Goal: Information Seeking & Learning: Learn about a topic

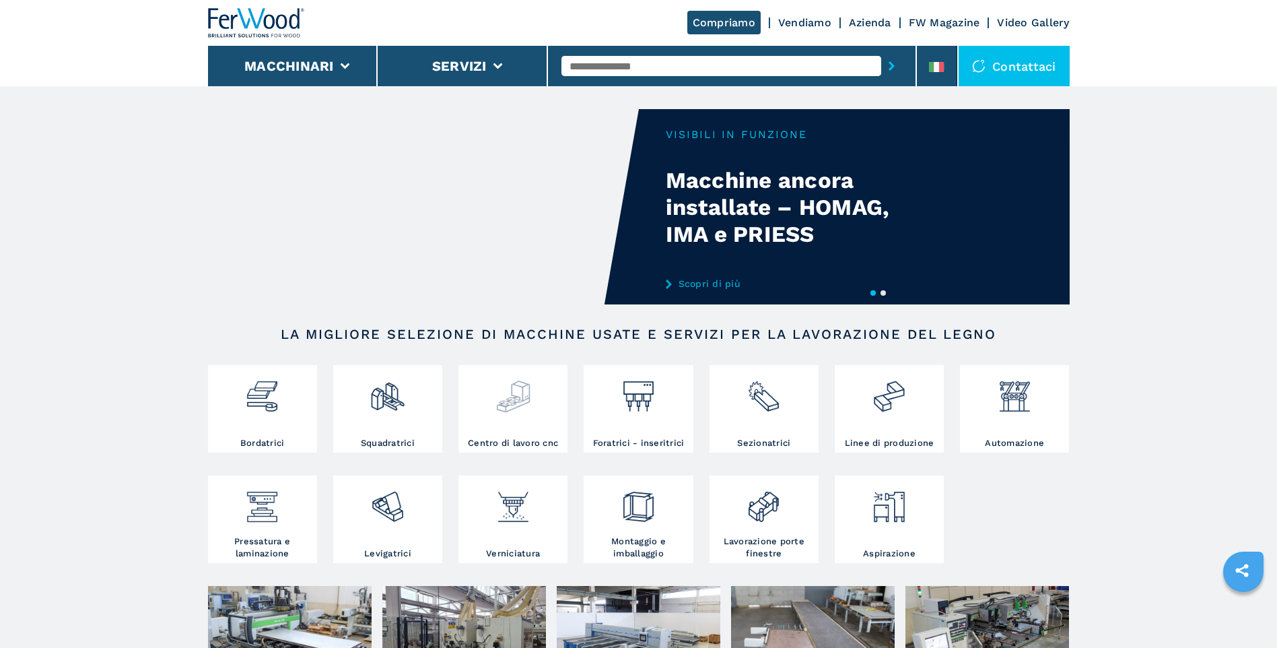
click at [528, 431] on div at bounding box center [513, 402] width 102 height 69
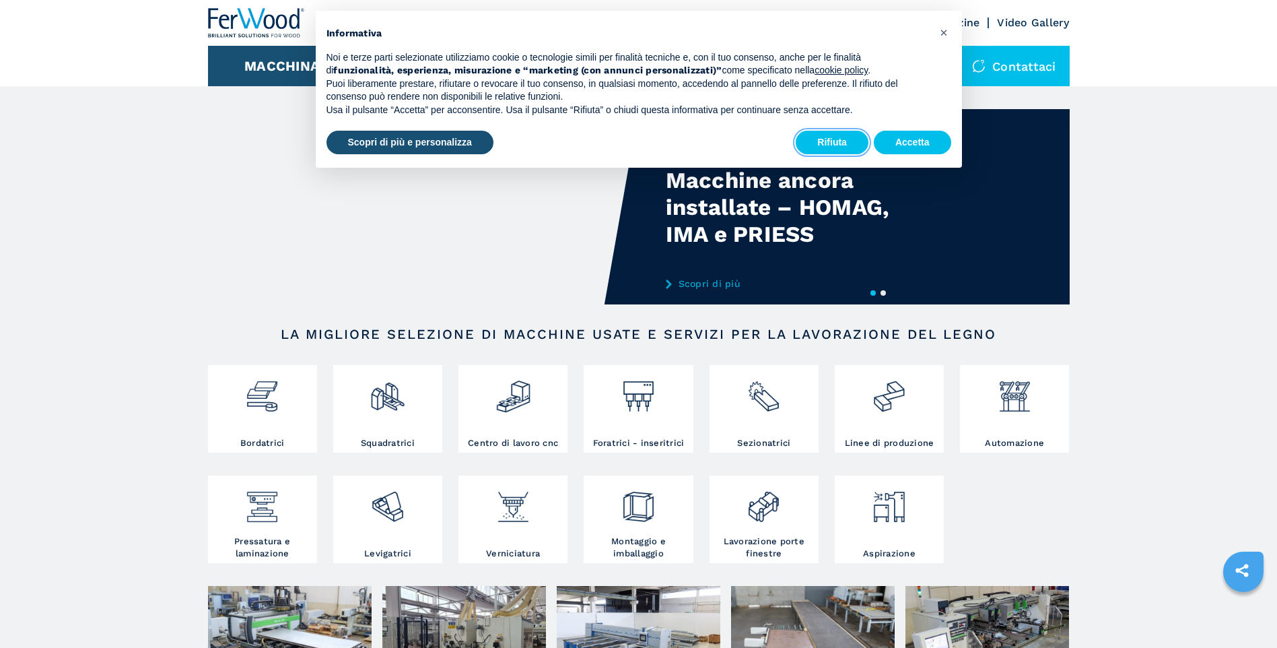
click at [825, 140] on button "Rifiuta" at bounding box center [832, 143] width 73 height 24
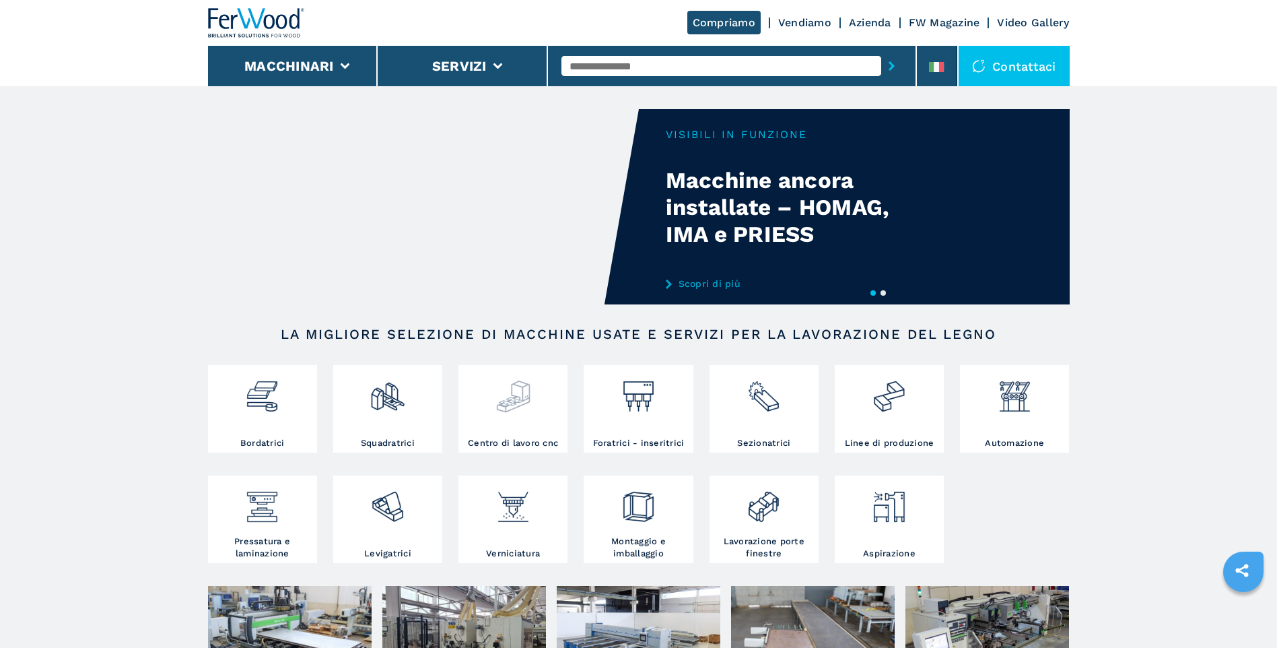
click at [499, 405] on img at bounding box center [514, 391] width 36 height 46
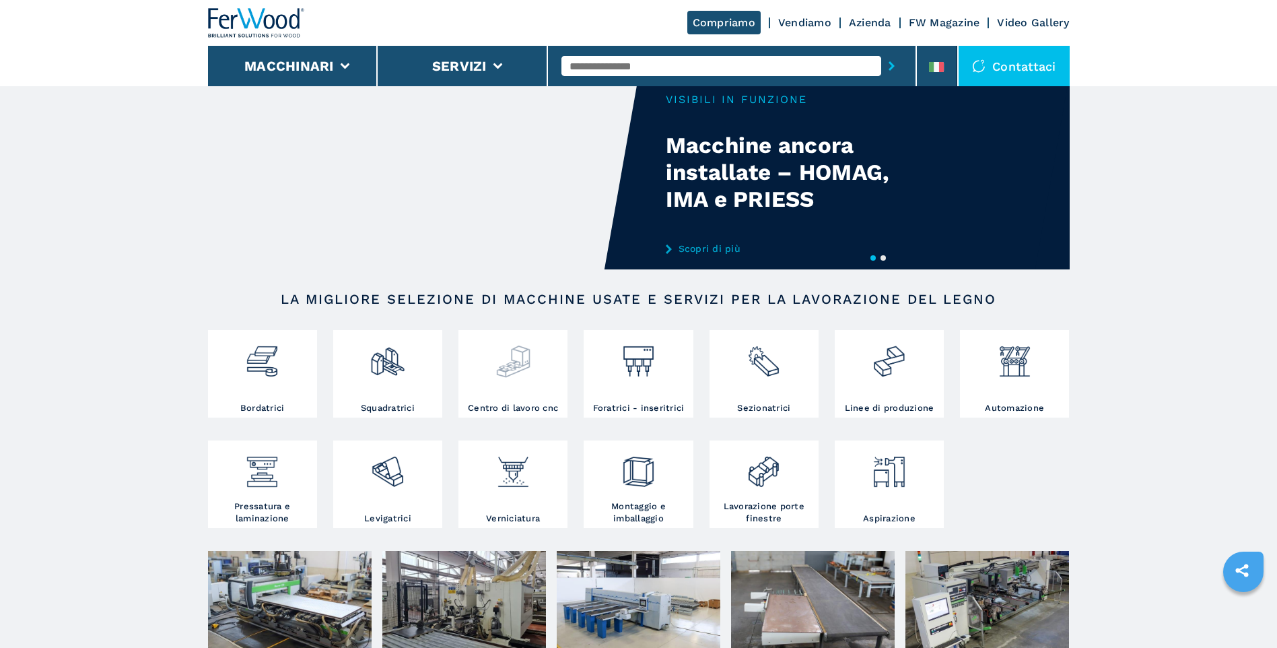
scroll to position [69, 0]
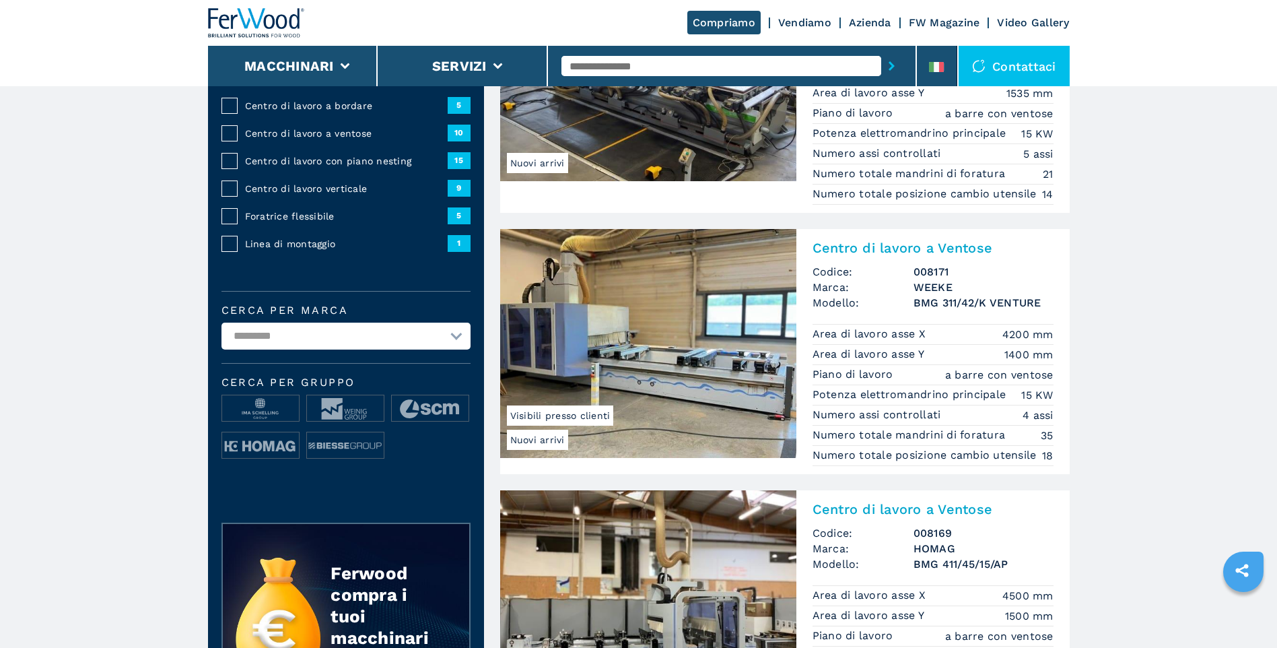
scroll to position [269, 0]
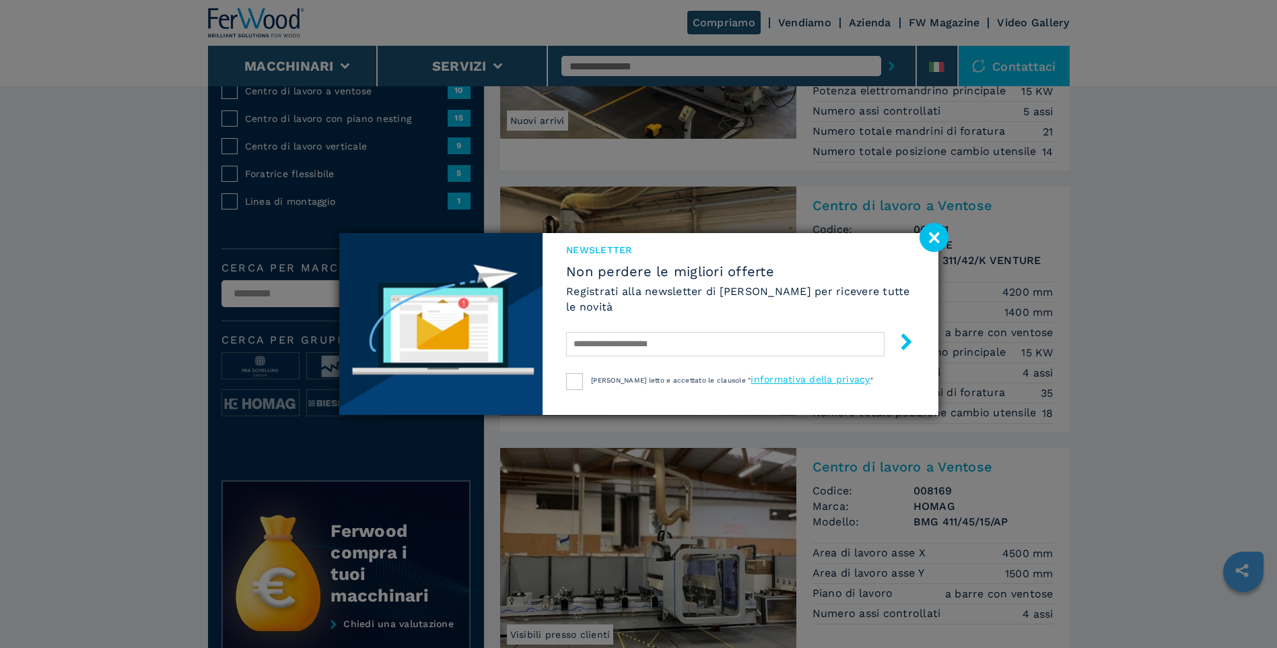
click at [944, 232] on image at bounding box center [934, 237] width 29 height 29
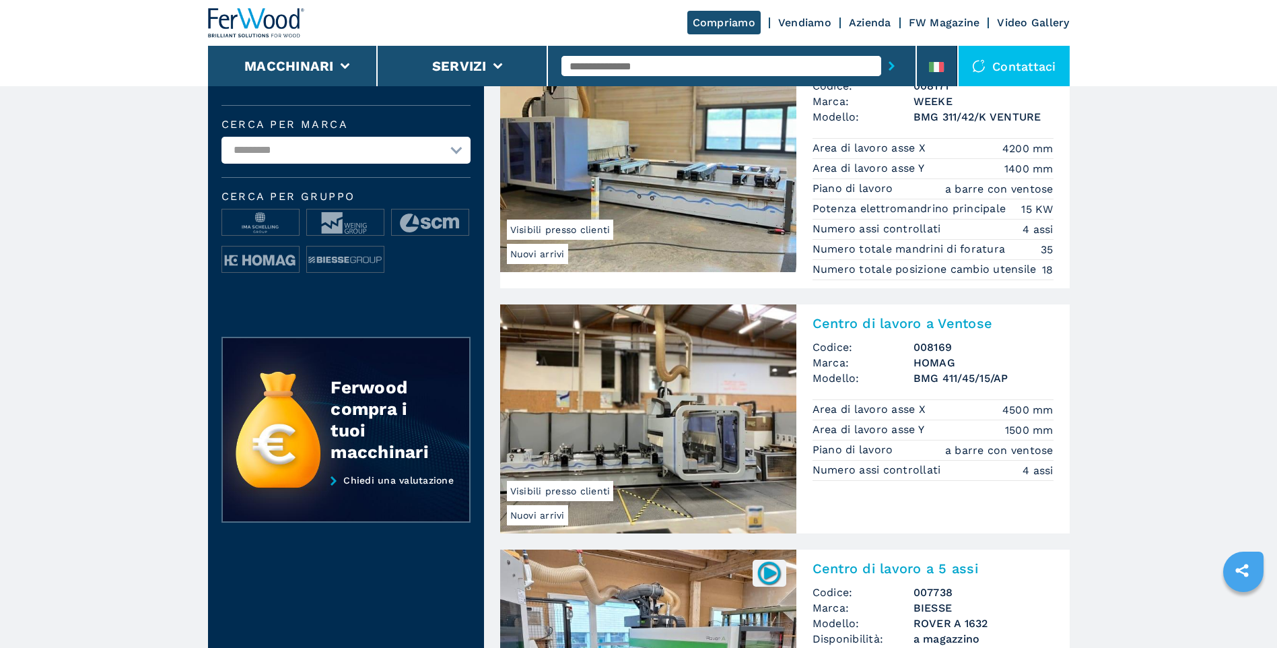
scroll to position [471, 0]
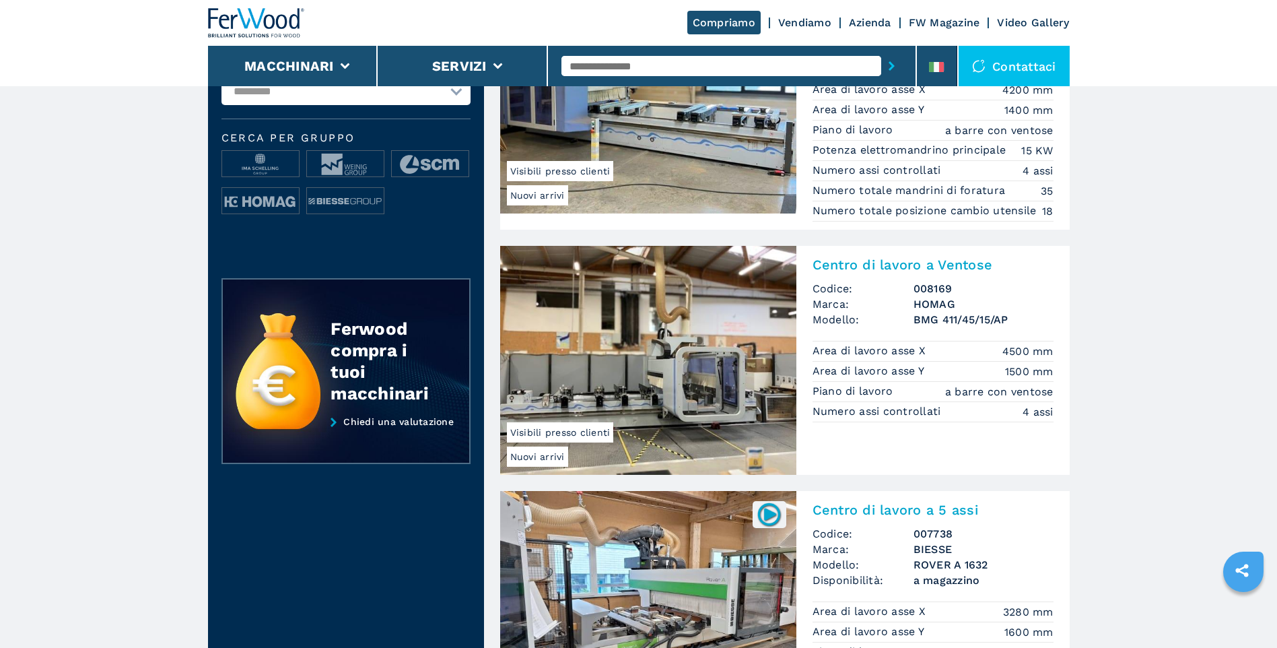
click at [534, 455] on span "Nuovi arrivi" at bounding box center [537, 456] width 61 height 20
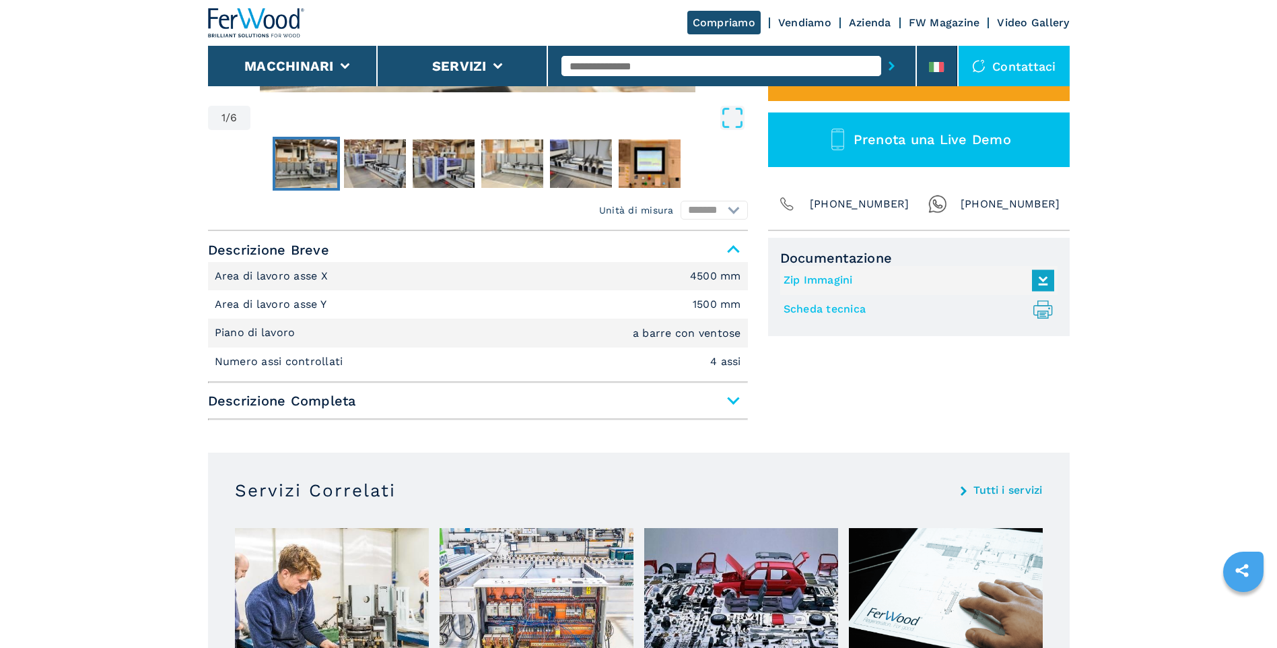
scroll to position [269, 0]
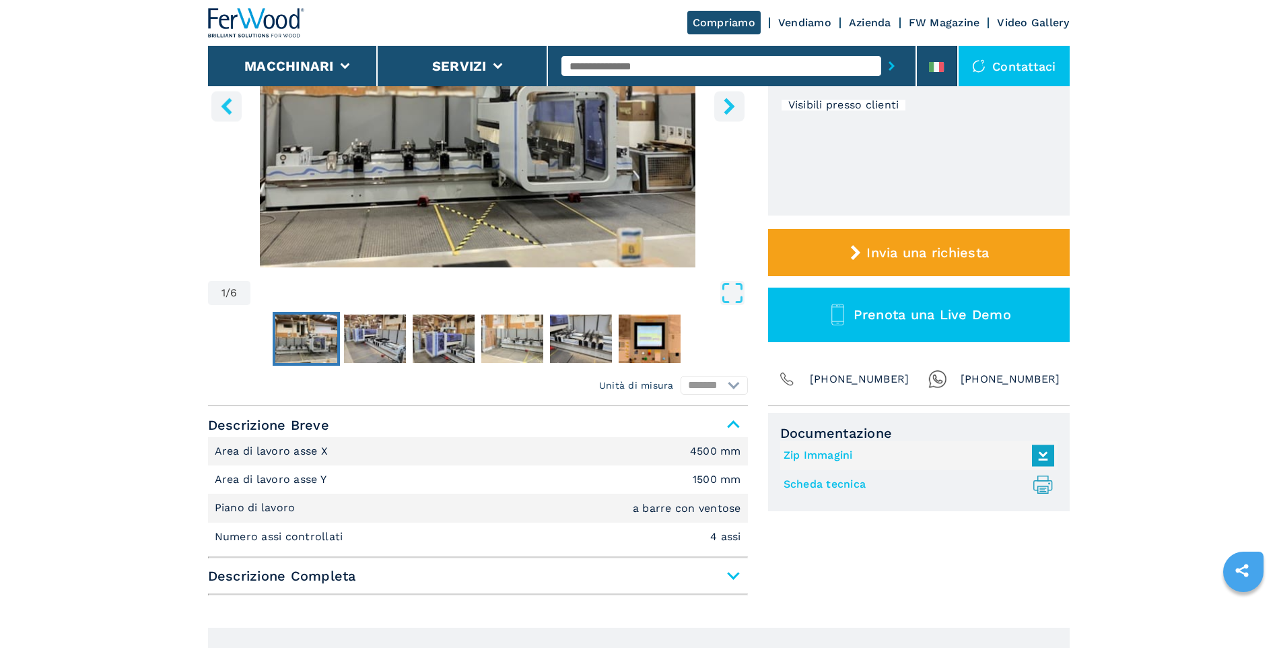
click at [811, 484] on link "Scheda tecnica .prefix__st0{stroke-linecap:round;stroke-linejoin:round}.prefix_…" at bounding box center [916, 484] width 264 height 22
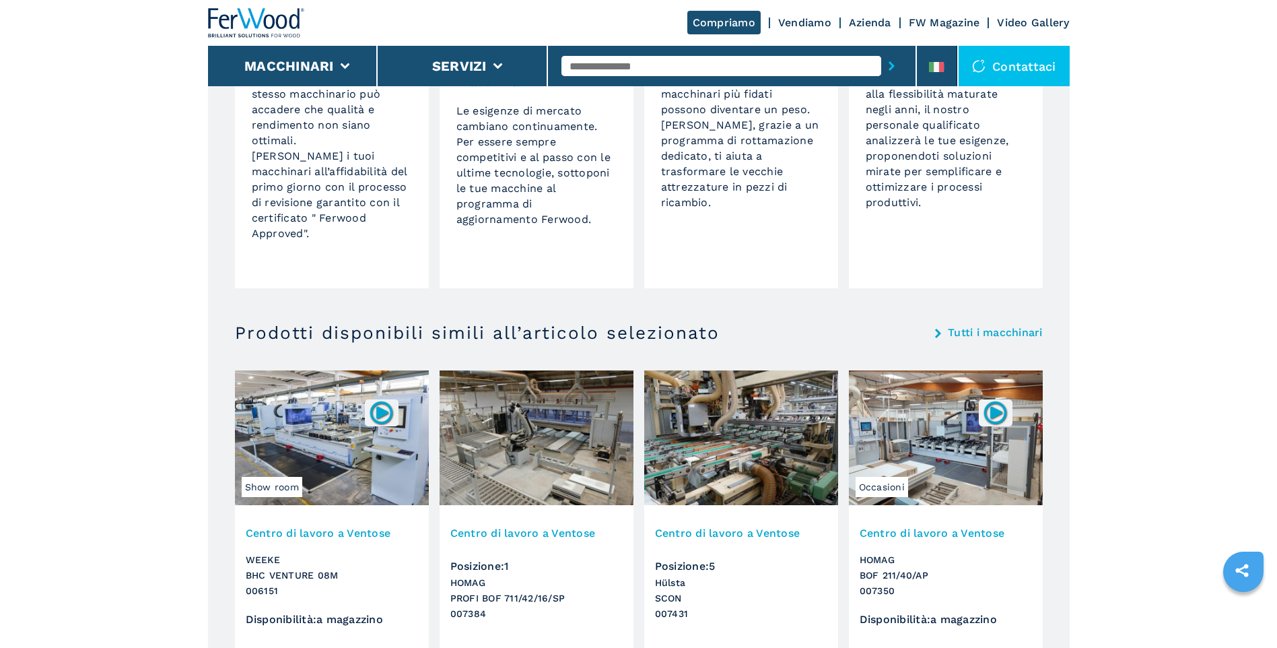
scroll to position [1279, 0]
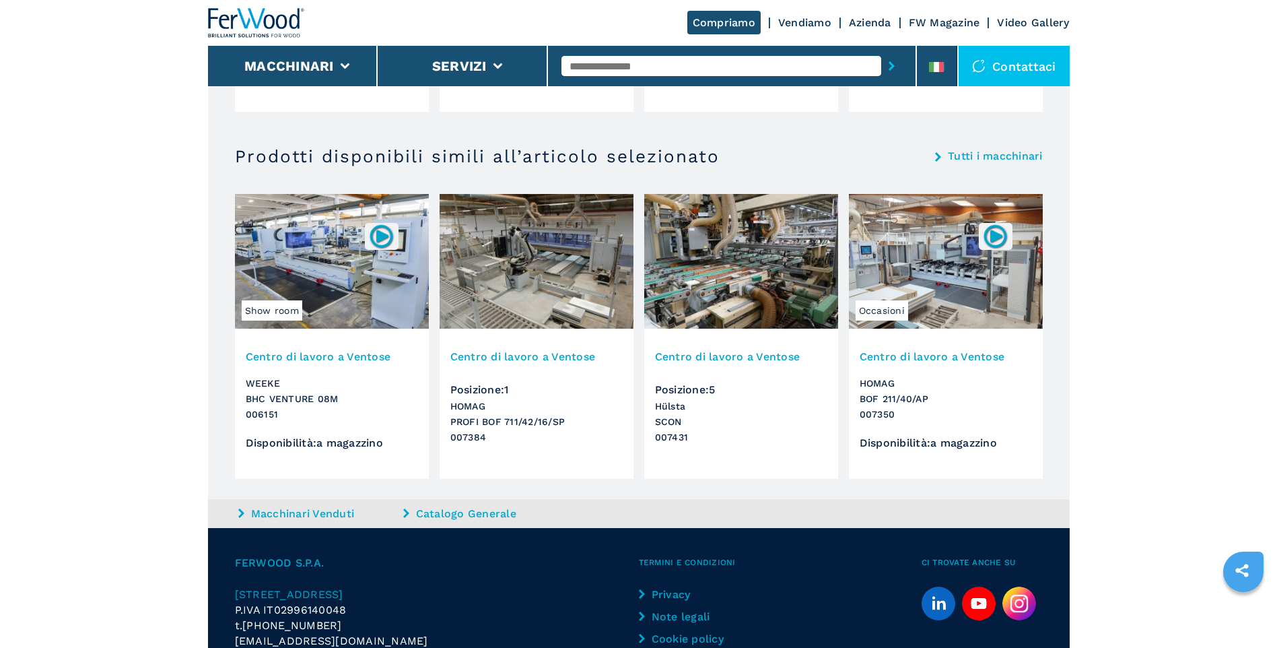
click at [328, 358] on h3 "Centro di lavoro a Ventose" at bounding box center [332, 356] width 172 height 15
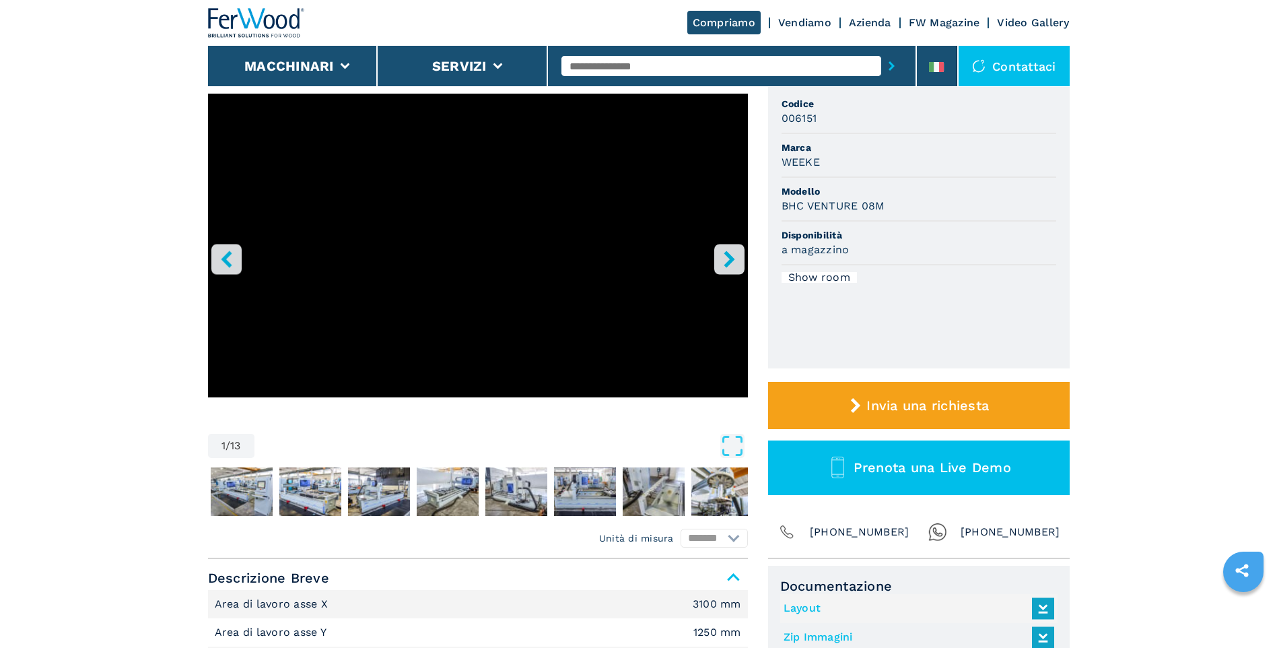
scroll to position [453, 0]
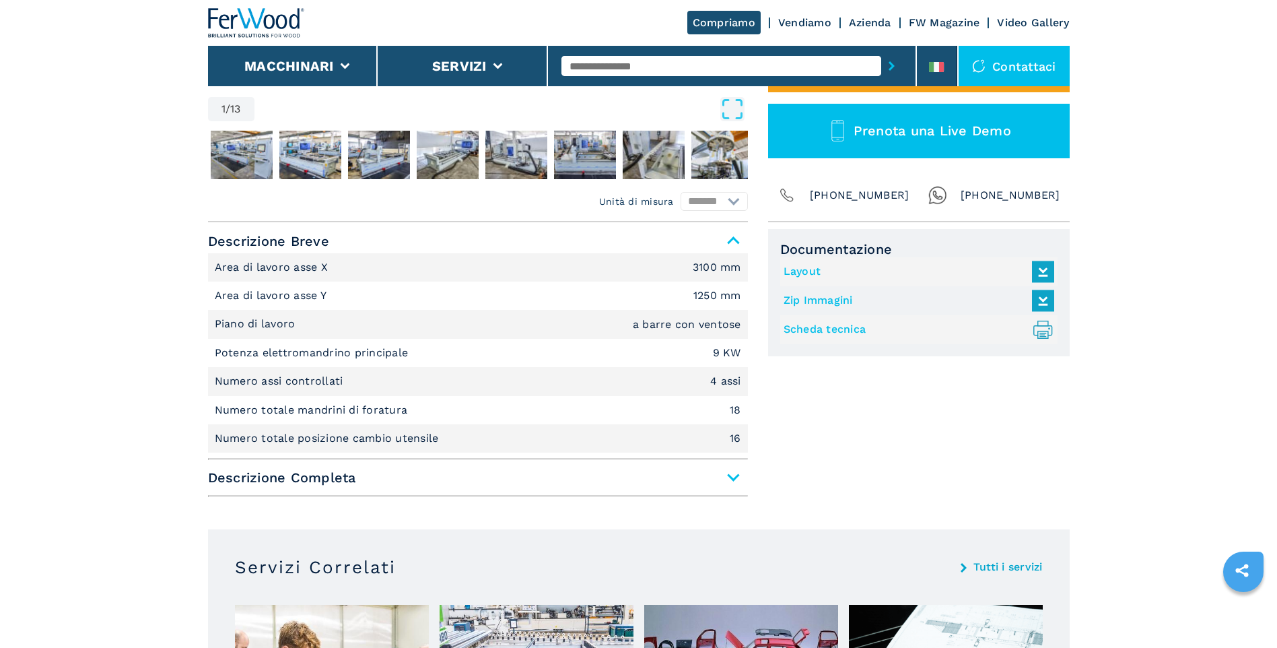
click at [297, 243] on span "Descrizione Breve" at bounding box center [478, 241] width 540 height 24
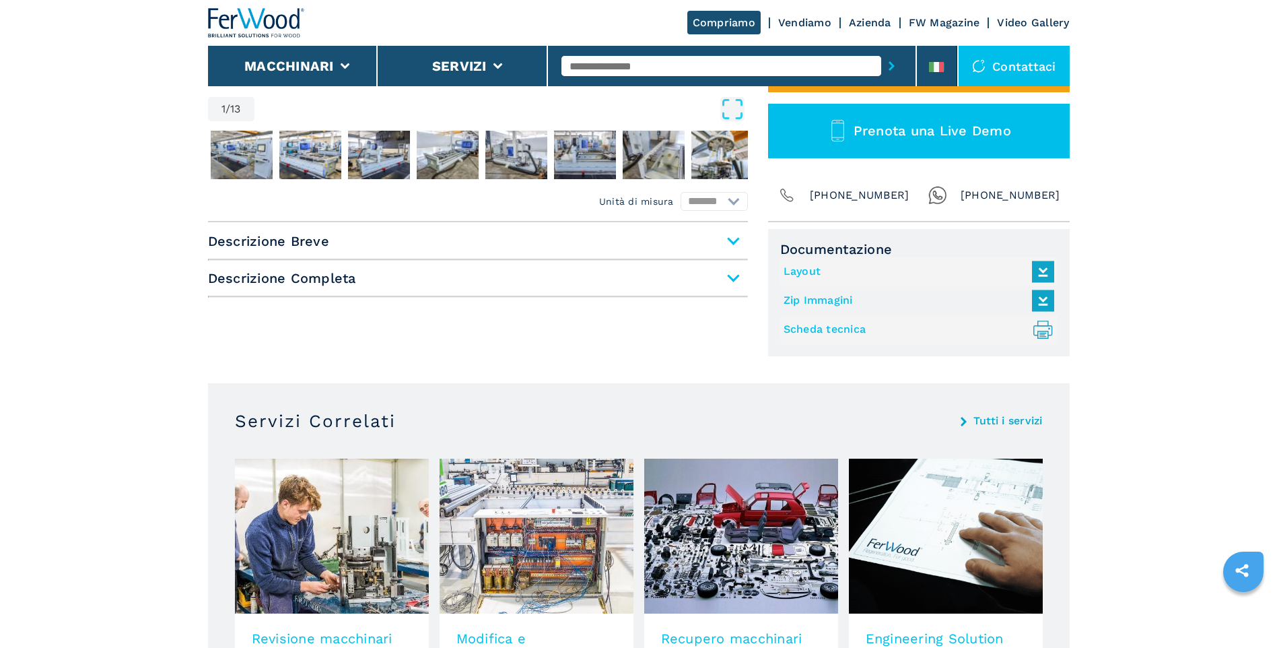
click at [493, 275] on span "Descrizione Completa" at bounding box center [478, 278] width 540 height 24
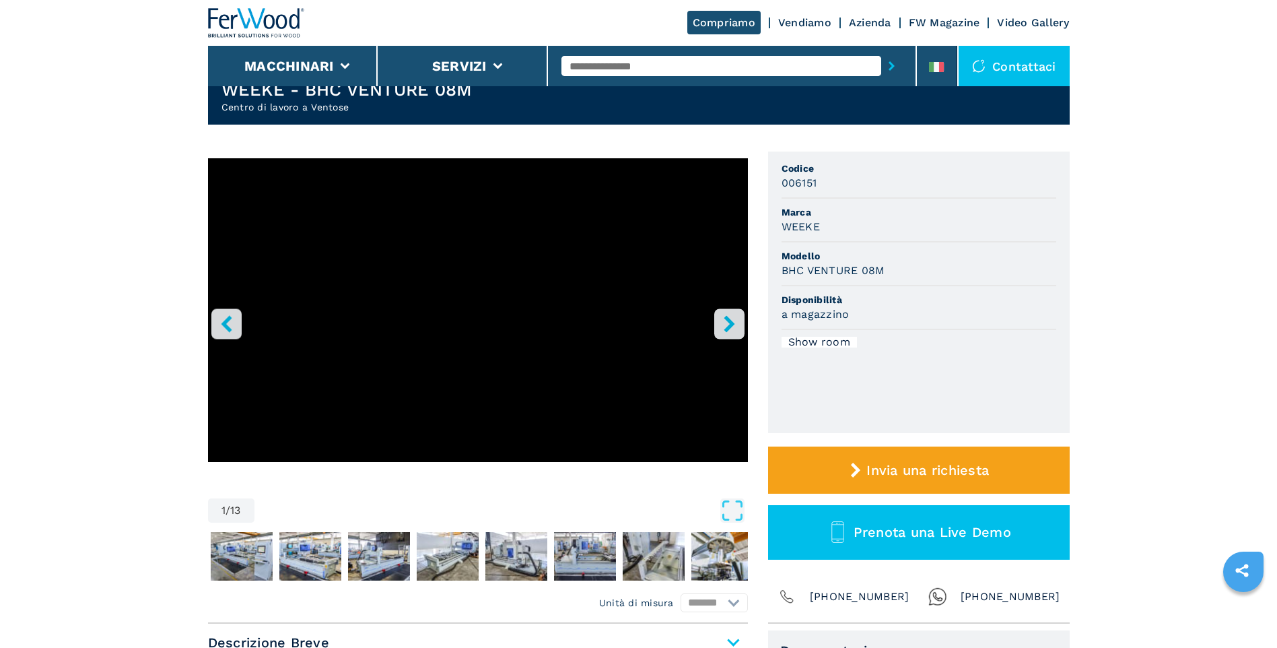
scroll to position [0, 0]
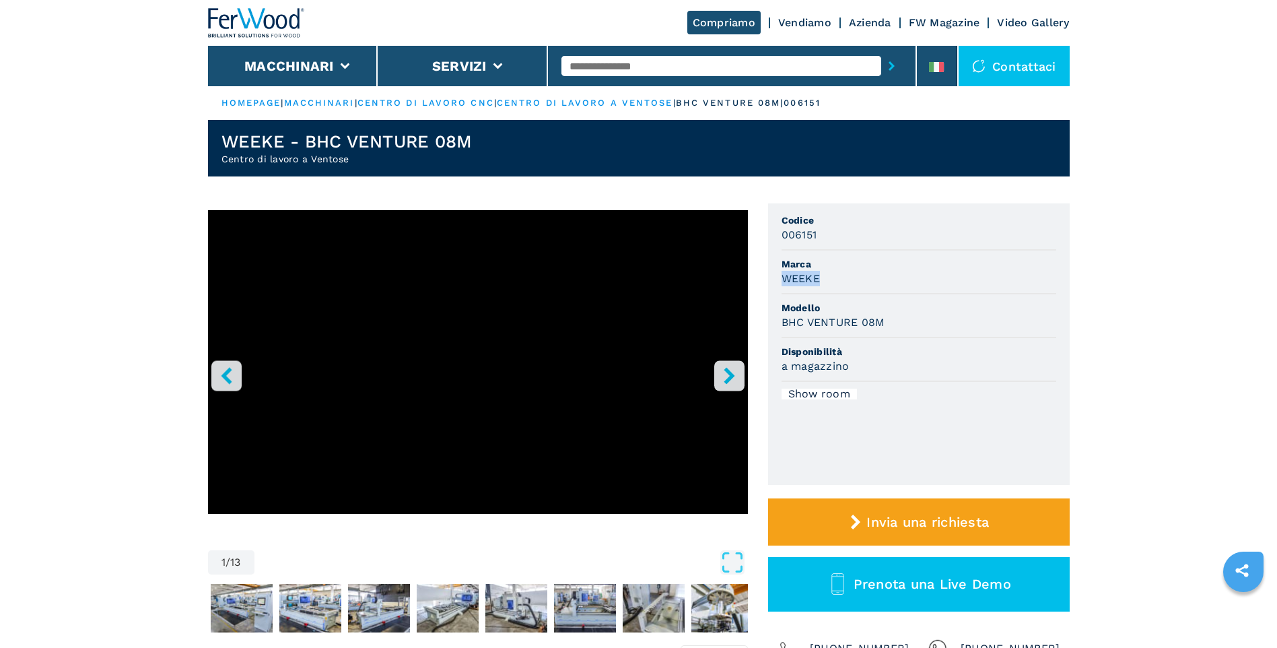
drag, startPoint x: 784, startPoint y: 275, endPoint x: 849, endPoint y: 281, distance: 65.6
click at [849, 281] on div "WEEKE" at bounding box center [919, 278] width 275 height 15
copy h3 "WEEKE"
click at [613, 96] on ul "HOMEPAGE | macchinari | centro di lavoro cnc | centro di lavoro a ventose | bhc…" at bounding box center [639, 103] width 862 height 34
click at [611, 102] on link "centro di lavoro a ventose" at bounding box center [585, 103] width 176 height 10
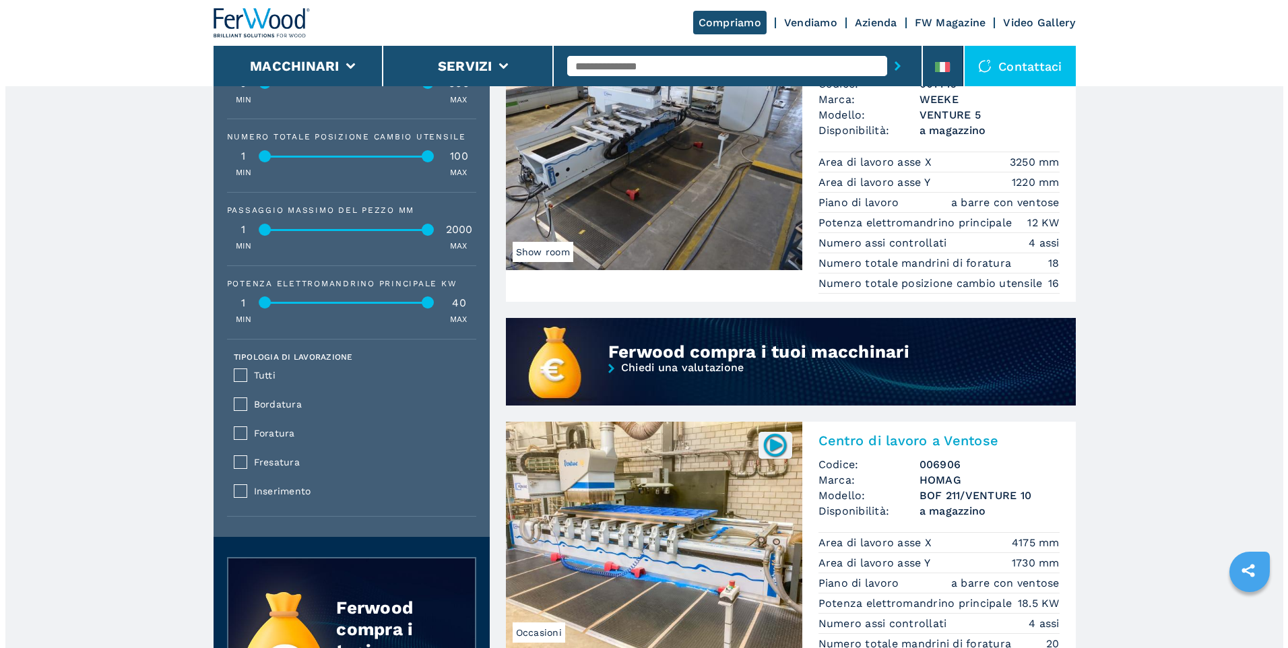
scroll to position [875, 0]
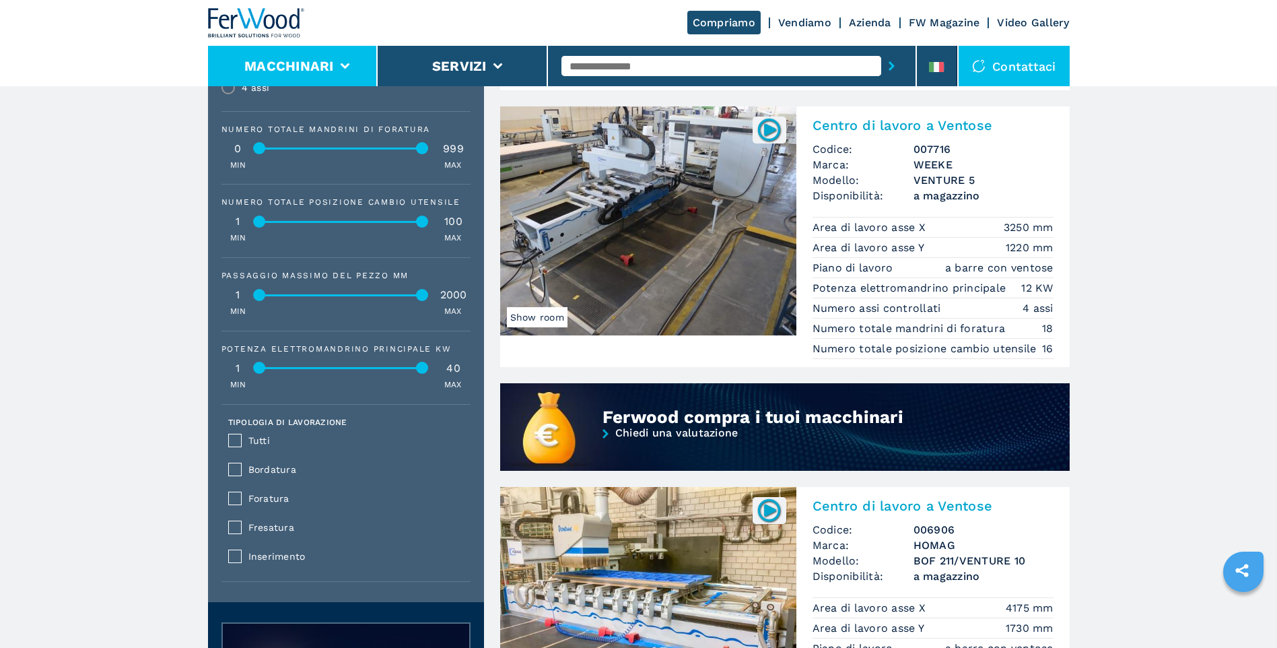
click at [325, 67] on button "Macchinari" at bounding box center [289, 66] width 90 height 16
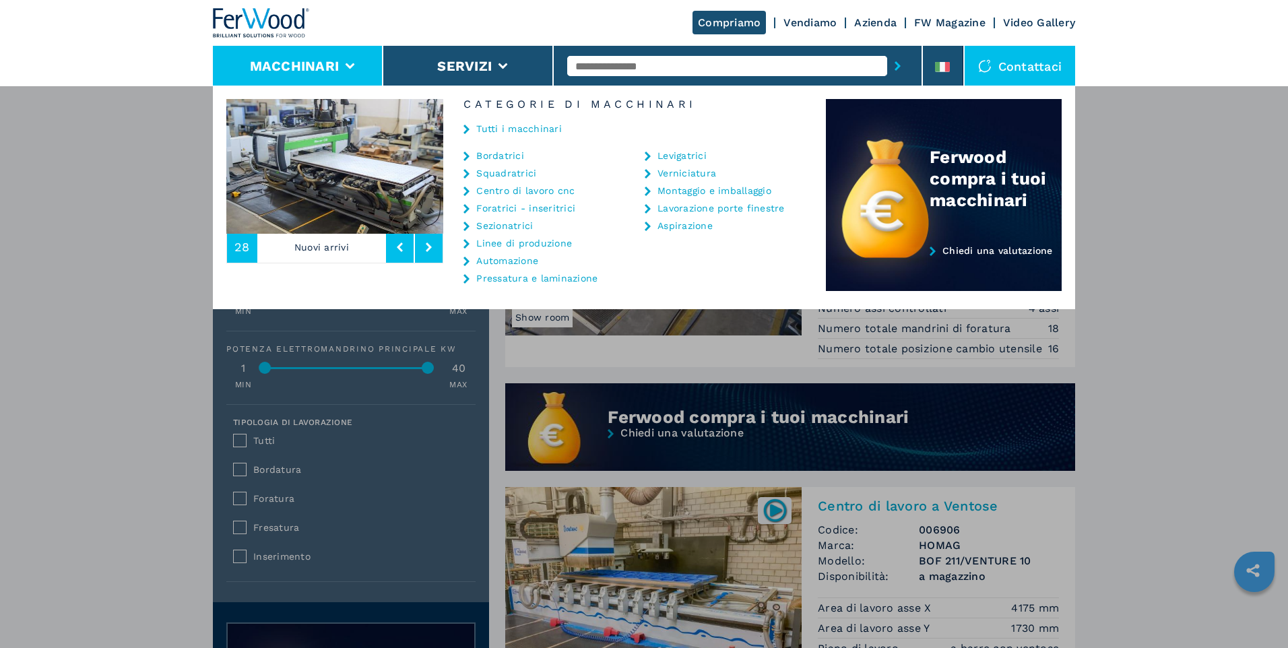
click at [502, 207] on link "Foratrici - inseritrici" at bounding box center [525, 207] width 99 height 9
click at [465, 212] on icon at bounding box center [466, 208] width 6 height 9
click at [485, 206] on link "Foratrici - inseritrici" at bounding box center [525, 207] width 99 height 9
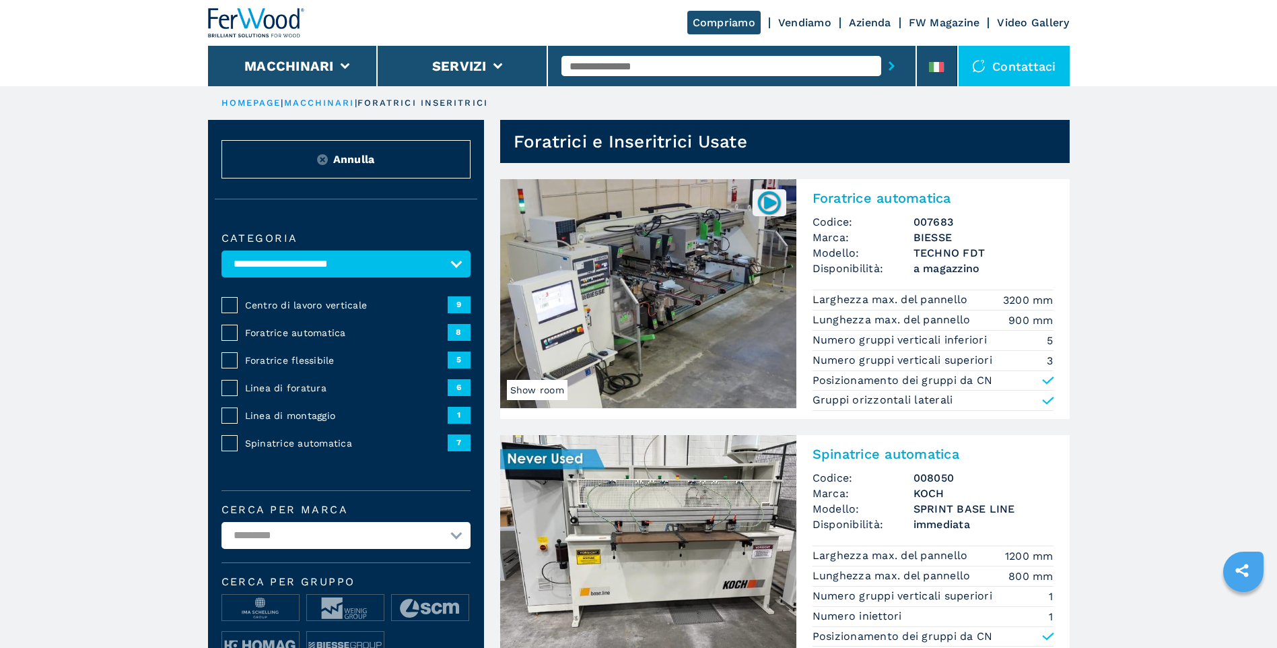
click at [658, 484] on img at bounding box center [648, 549] width 296 height 229
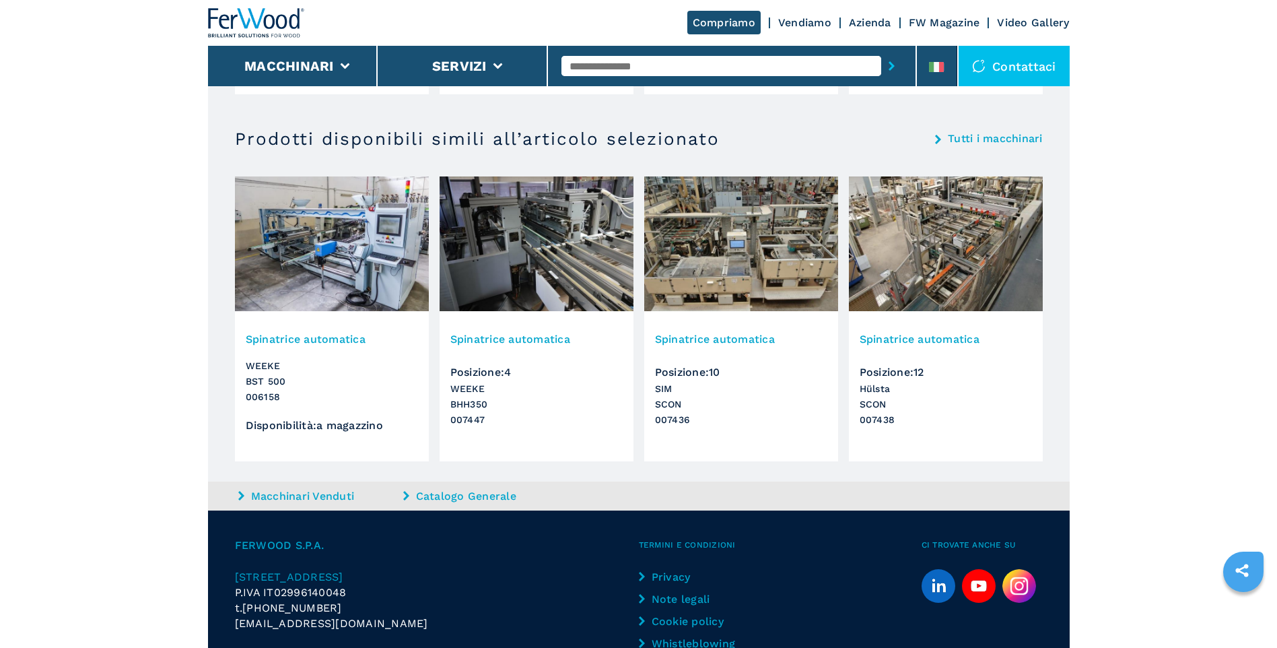
scroll to position [1339, 0]
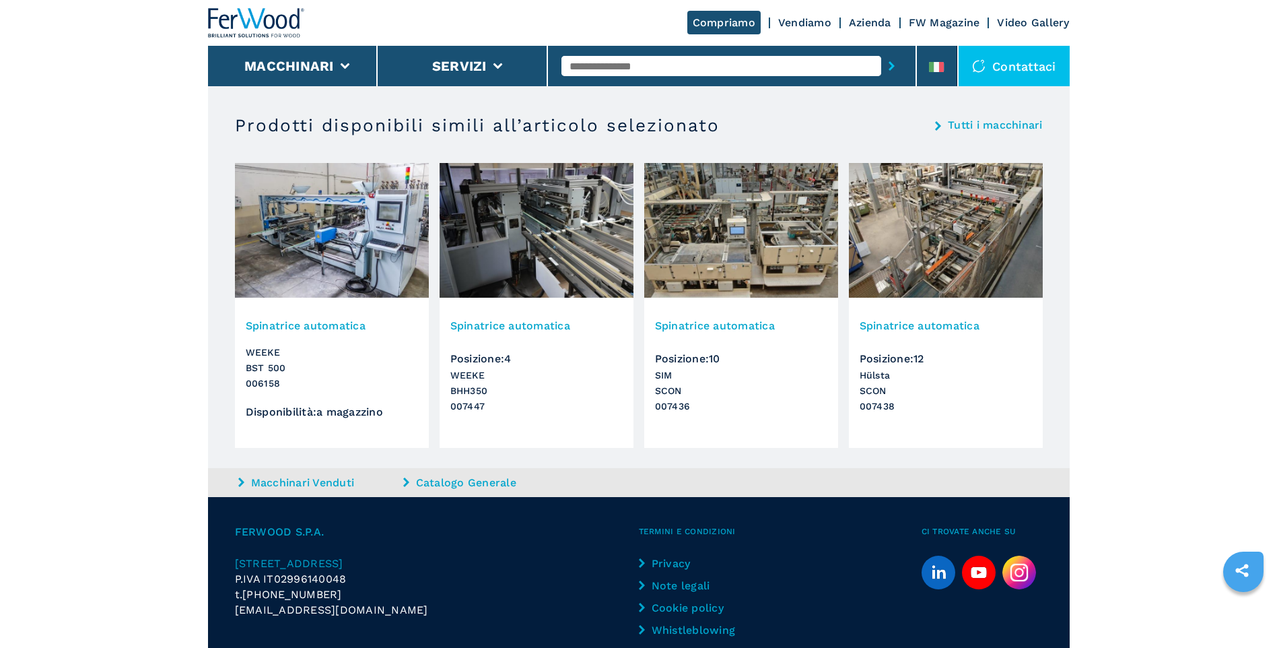
click at [315, 331] on h3 "Spinatrice automatica" at bounding box center [332, 325] width 172 height 15
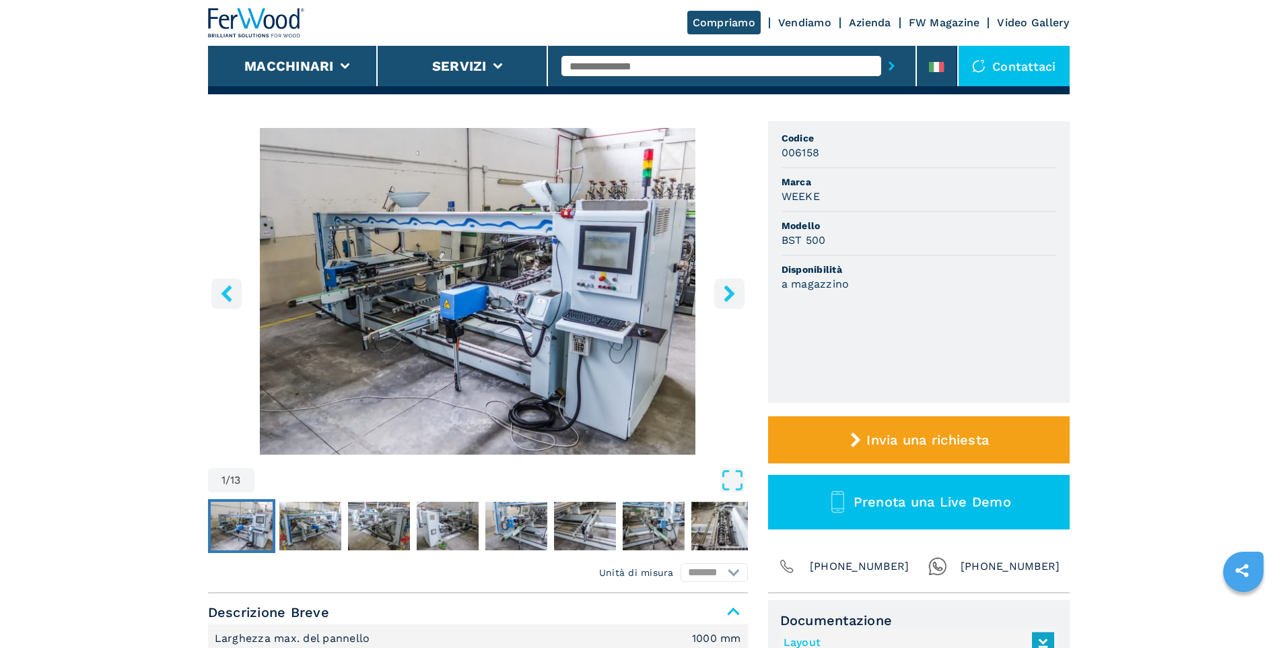
scroll to position [67, 0]
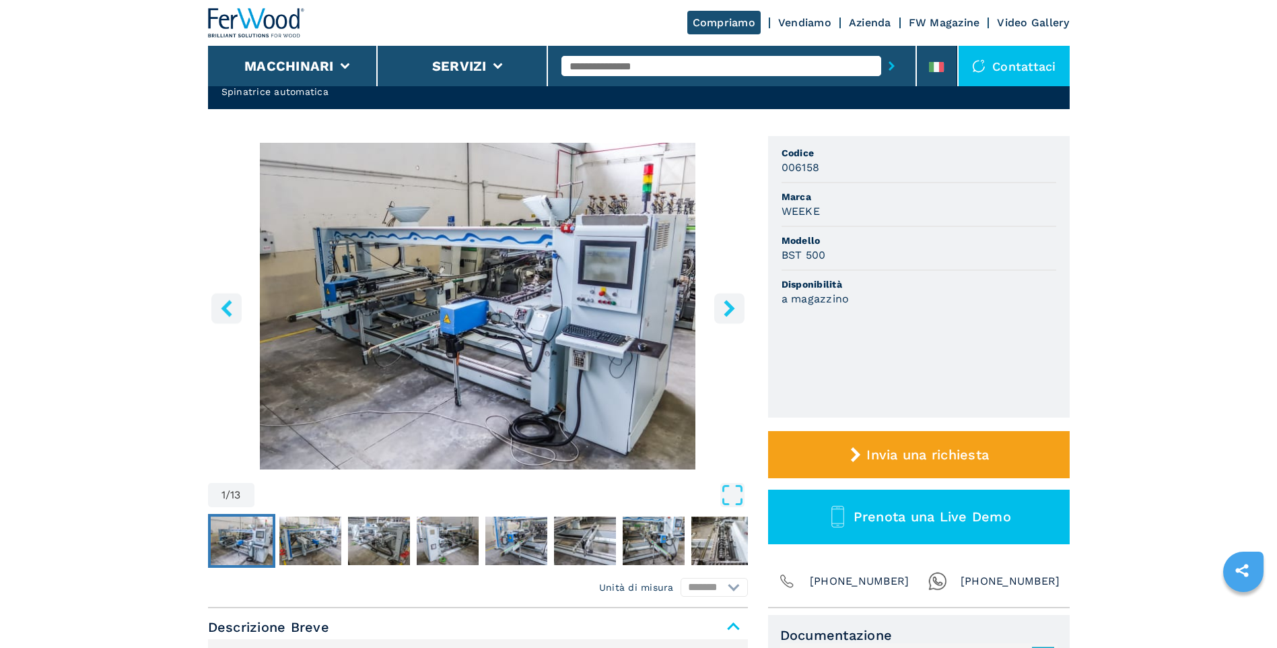
click at [386, 257] on img "Go to Slide 1" at bounding box center [478, 306] width 540 height 327
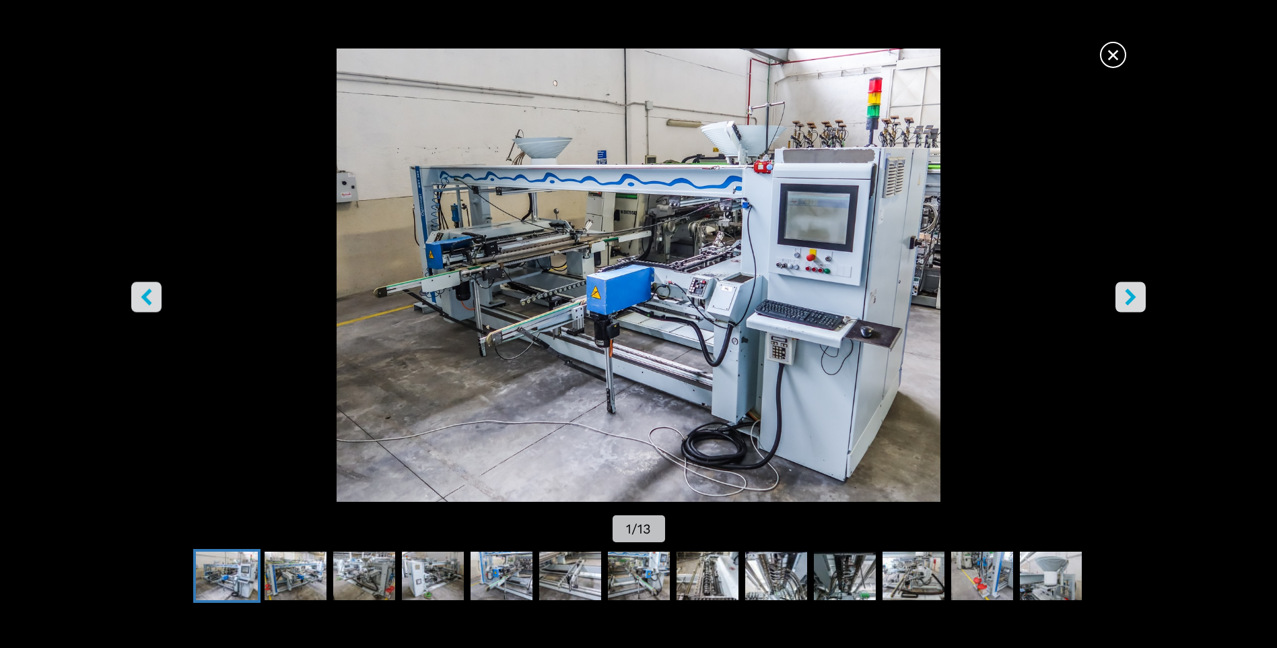
click at [1108, 53] on span "×" at bounding box center [1114, 52] width 24 height 24
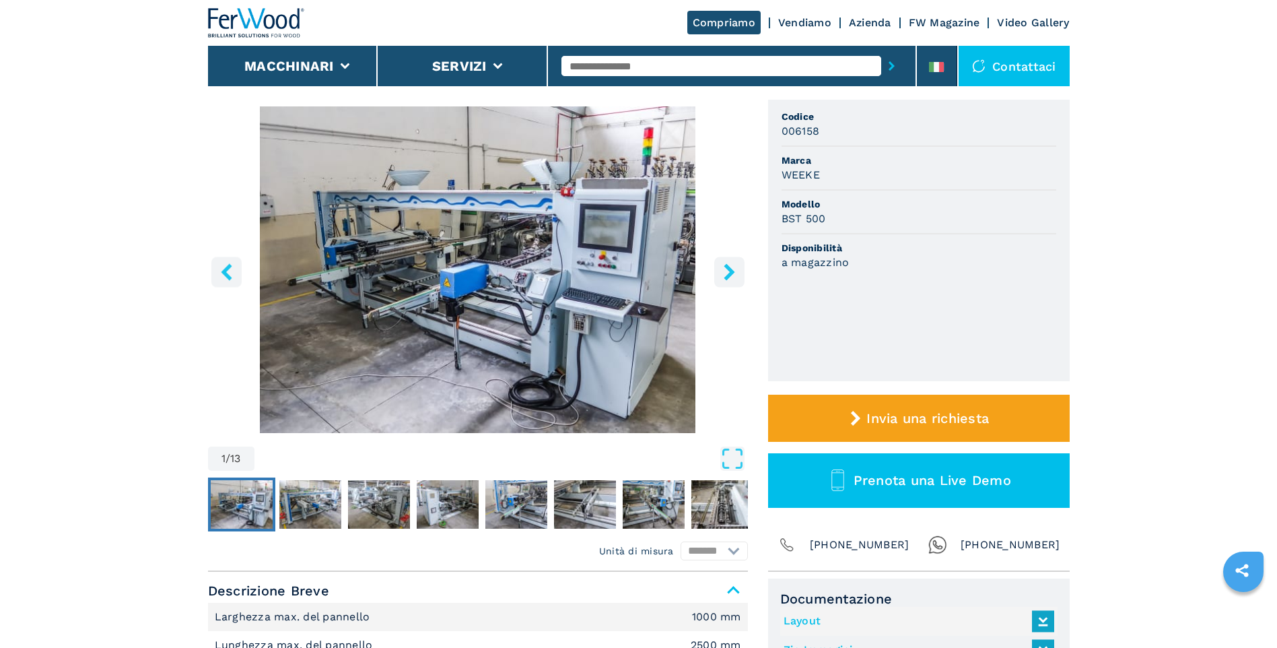
scroll to position [0, 0]
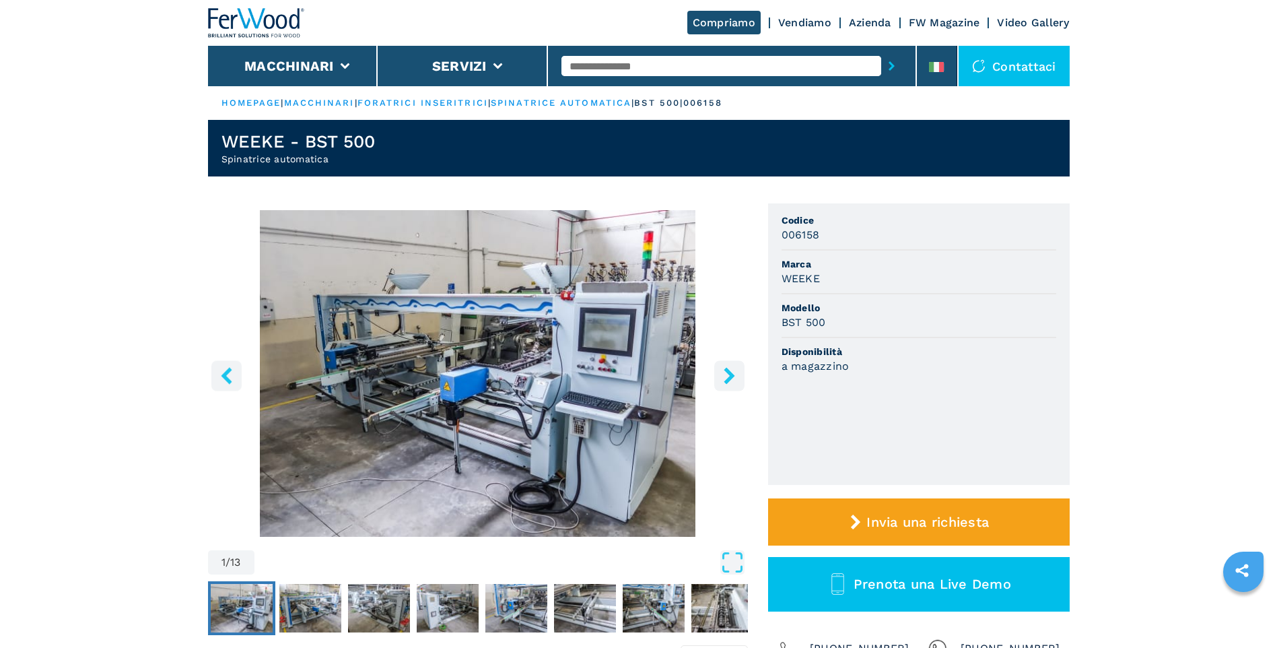
click at [413, 102] on link "foratrici inseritrici" at bounding box center [423, 103] width 131 height 10
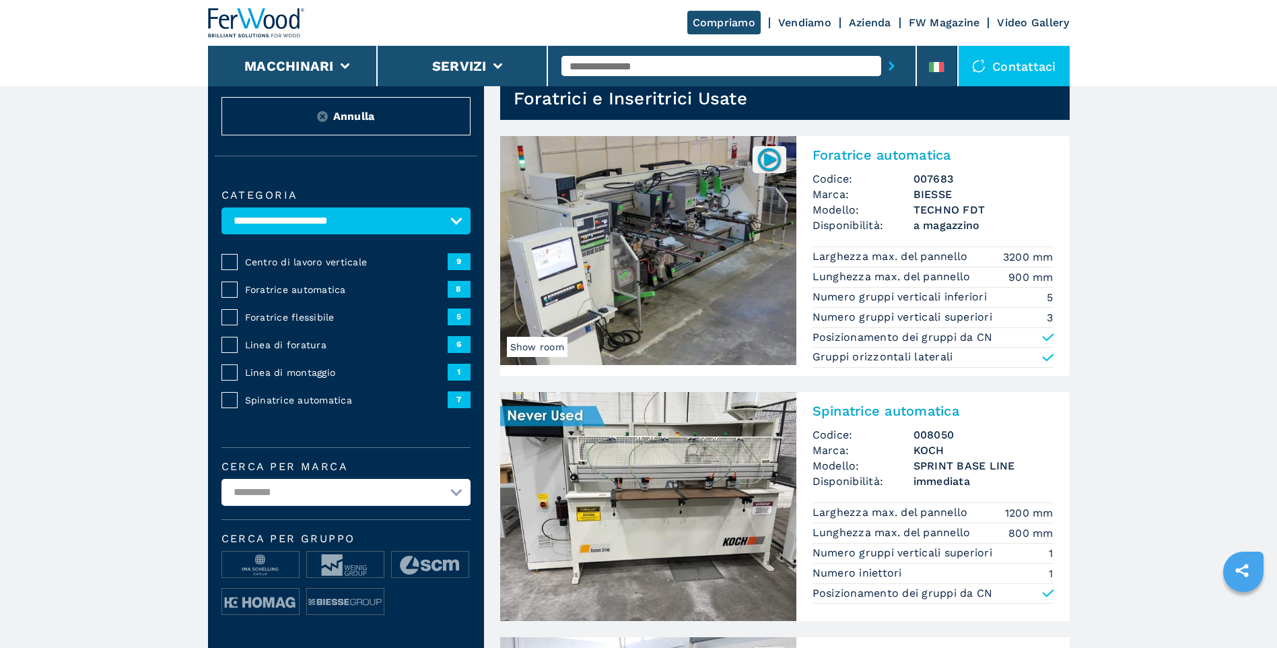
scroll to position [67, 0]
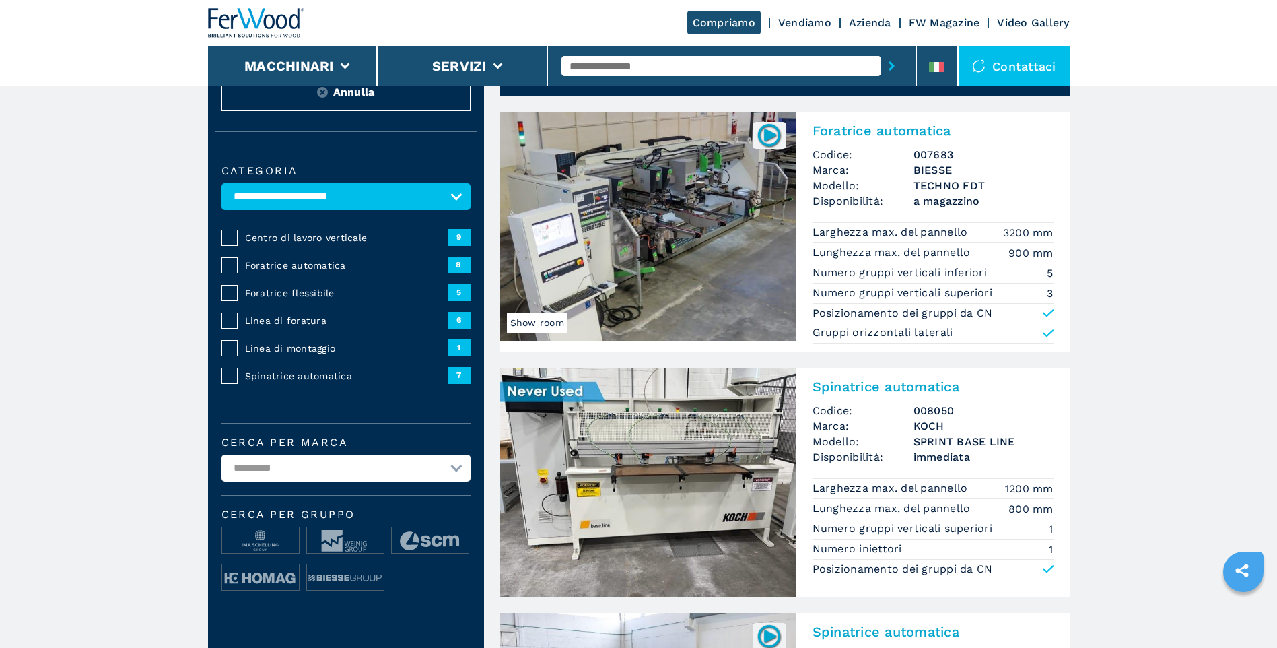
click at [457, 197] on select "**********" at bounding box center [346, 196] width 249 height 27
select select "**********"
click at [222, 183] on select "**********" at bounding box center [346, 196] width 249 height 27
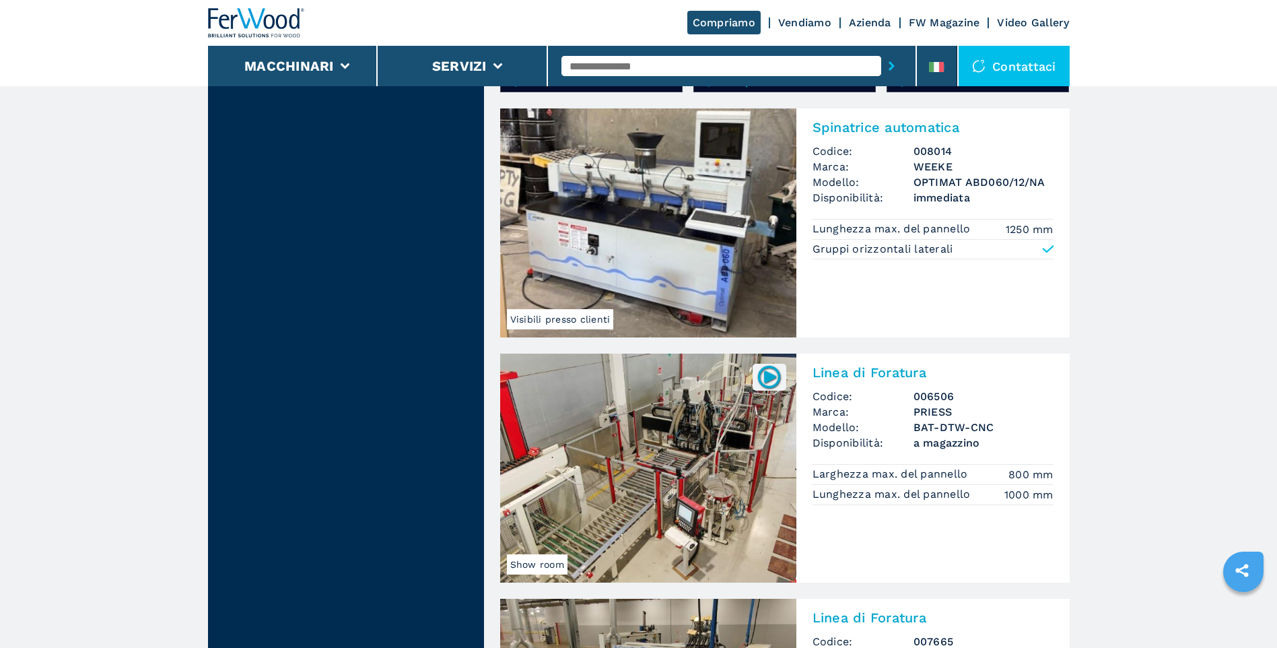
scroll to position [2357, 0]
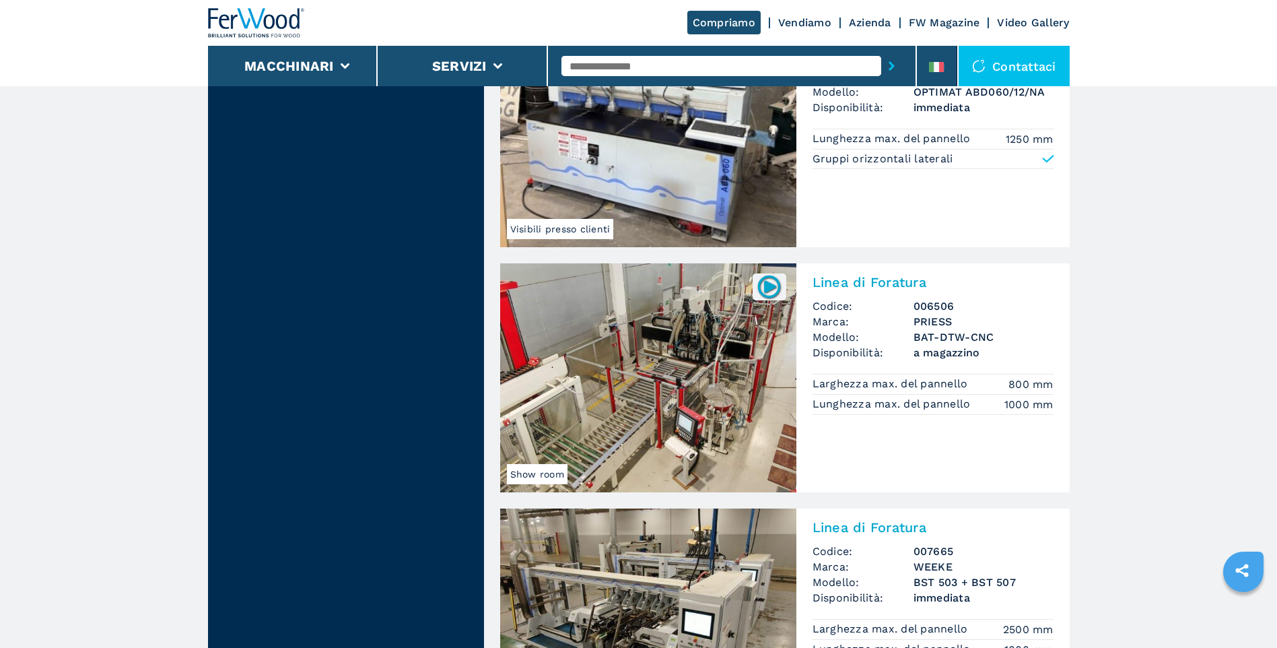
click at [872, 275] on h2 "Linea di Foratura" at bounding box center [933, 282] width 241 height 16
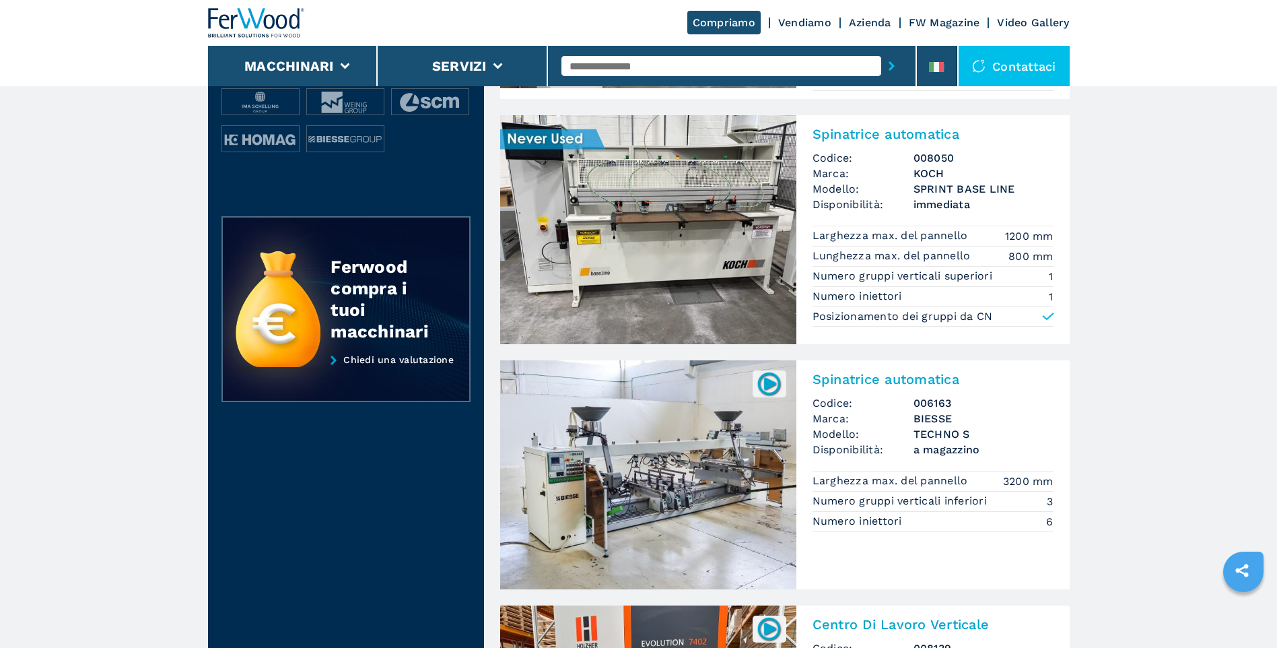
scroll to position [539, 0]
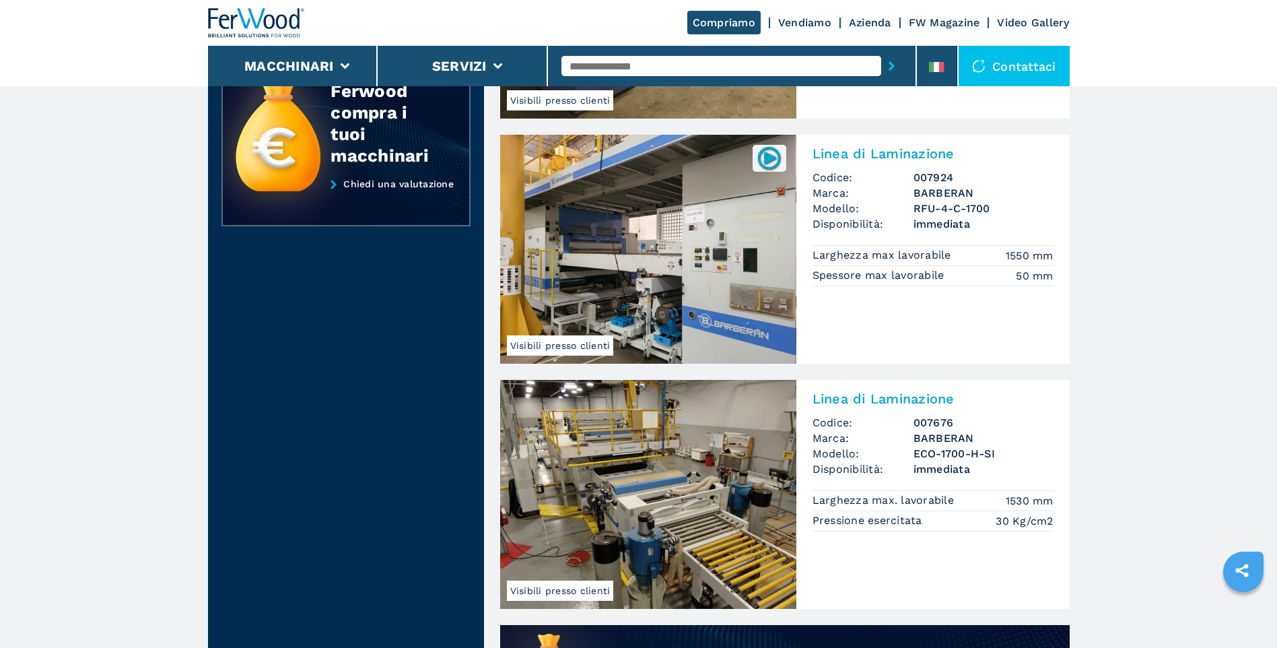
scroll to position [337, 0]
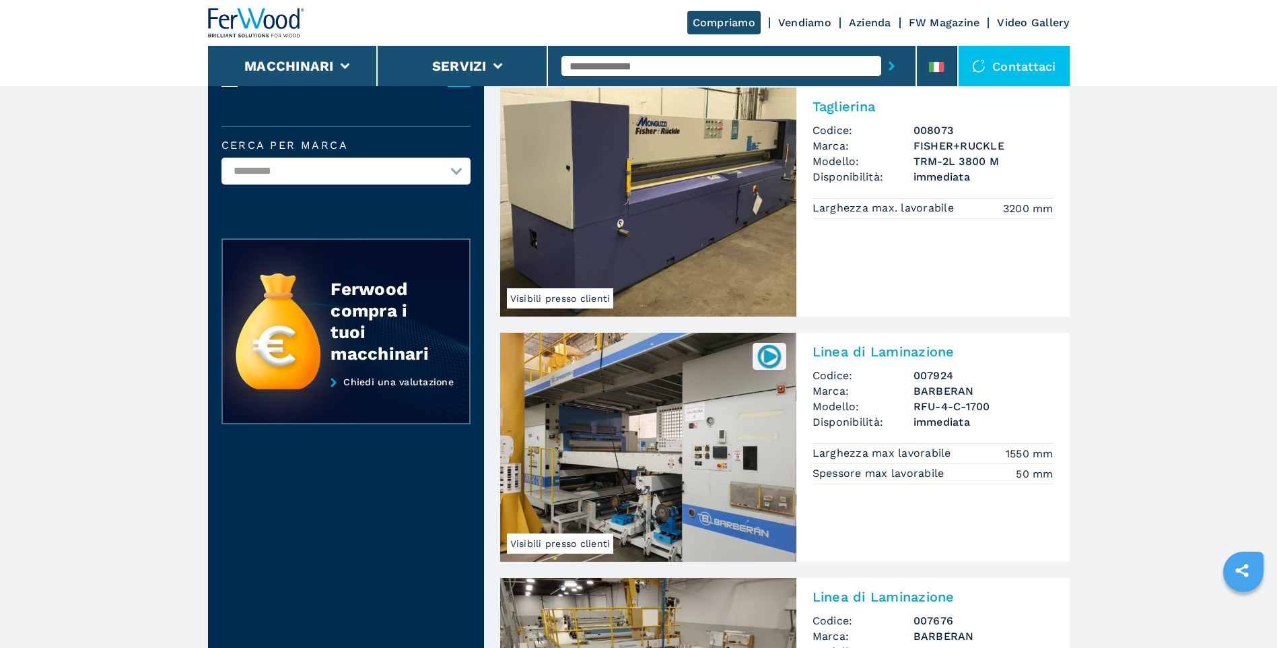
click at [630, 391] on img at bounding box center [648, 447] width 296 height 229
click at [854, 345] on h2 "Linea di Laminazione" at bounding box center [933, 351] width 241 height 16
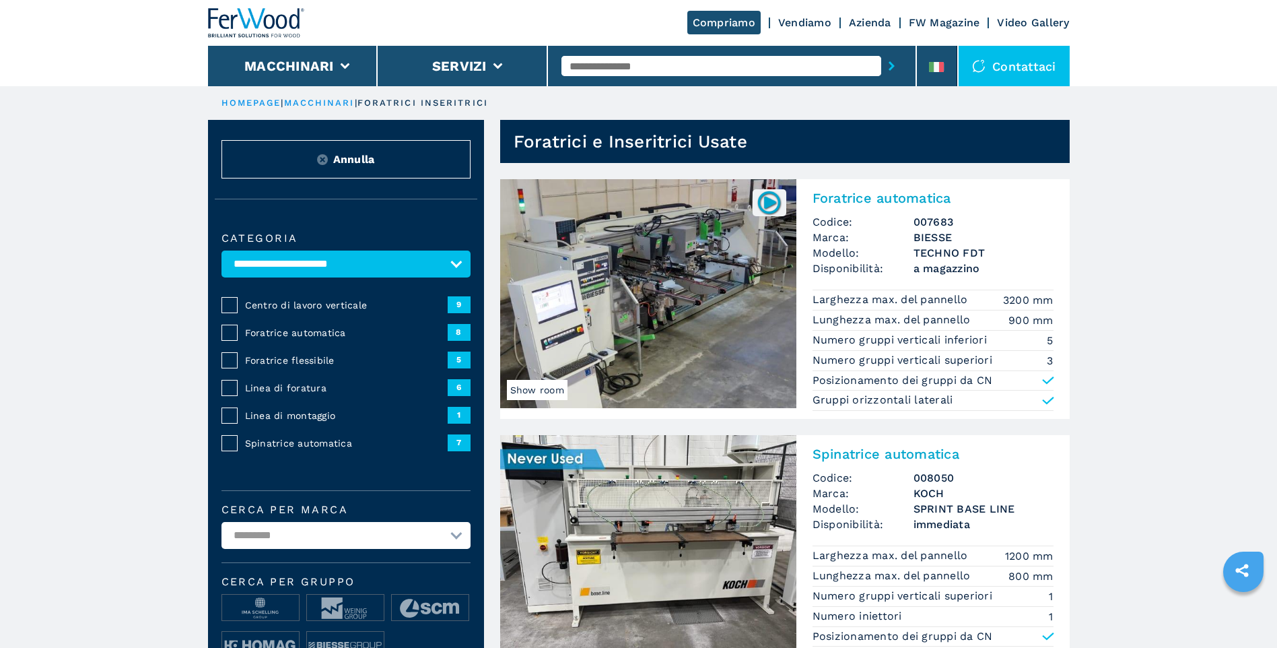
click at [348, 297] on div "Centro di lavoro verticale 9" at bounding box center [346, 304] width 249 height 17
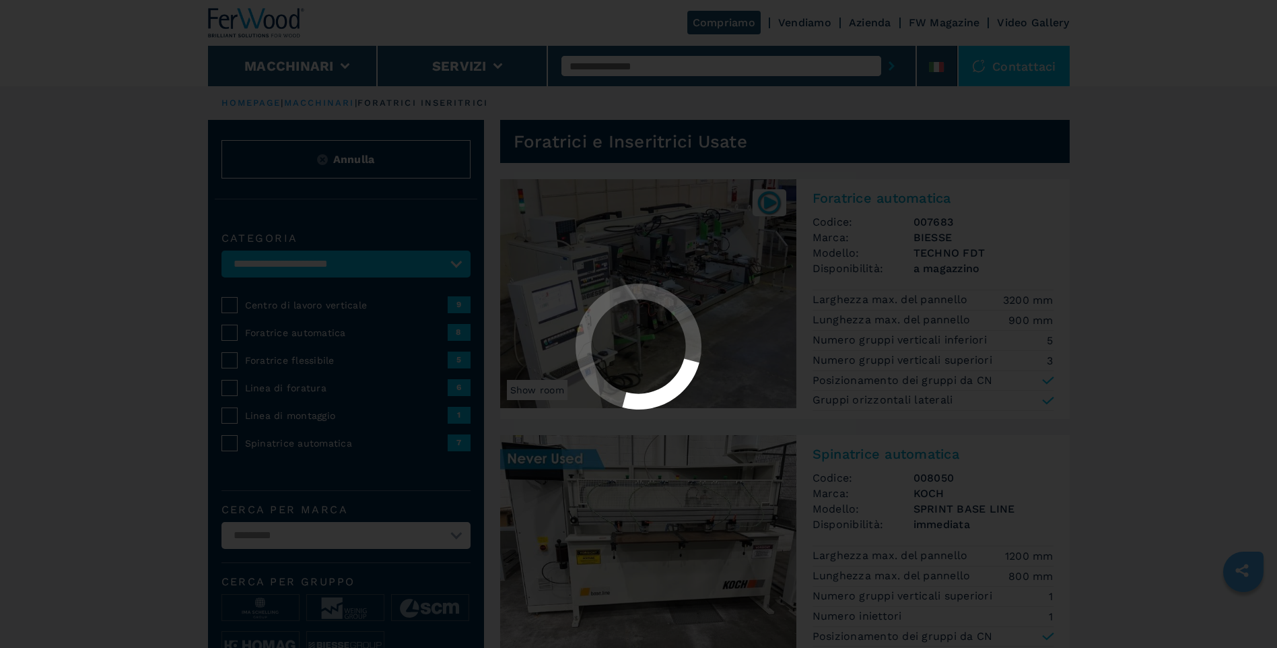
click at [339, 263] on div at bounding box center [638, 324] width 1277 height 648
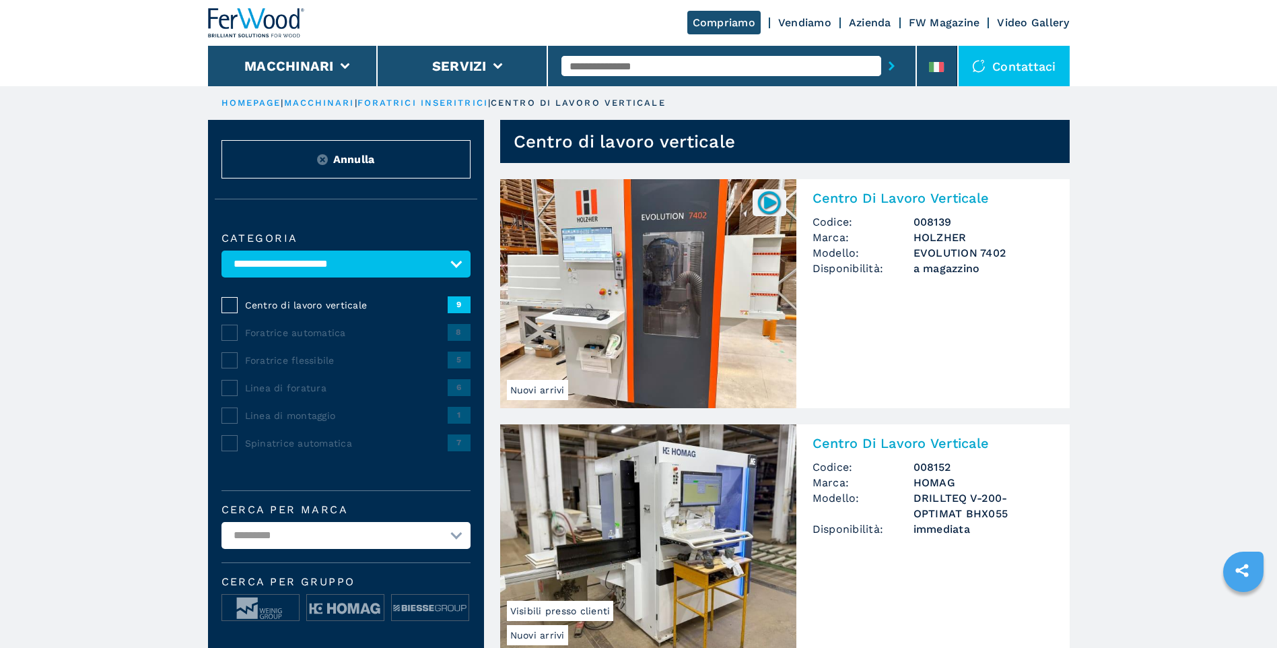
click at [327, 275] on select "**********" at bounding box center [346, 263] width 249 height 27
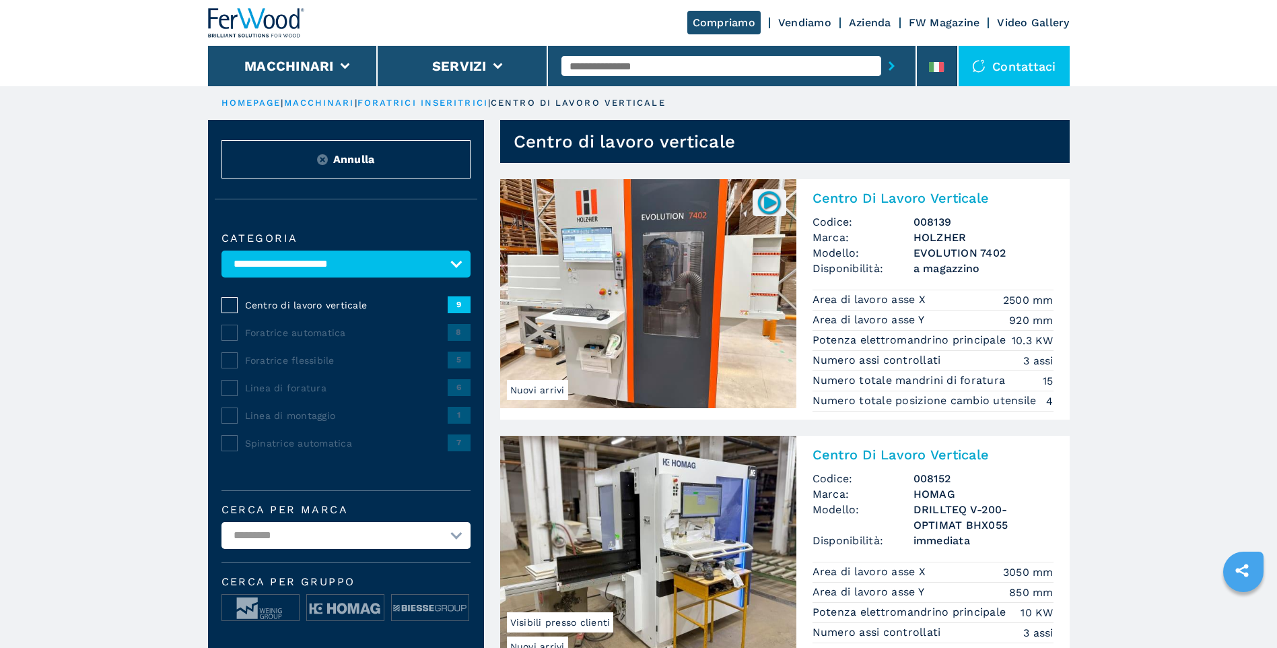
select select "**********"
click at [222, 250] on select "**********" at bounding box center [346, 263] width 249 height 27
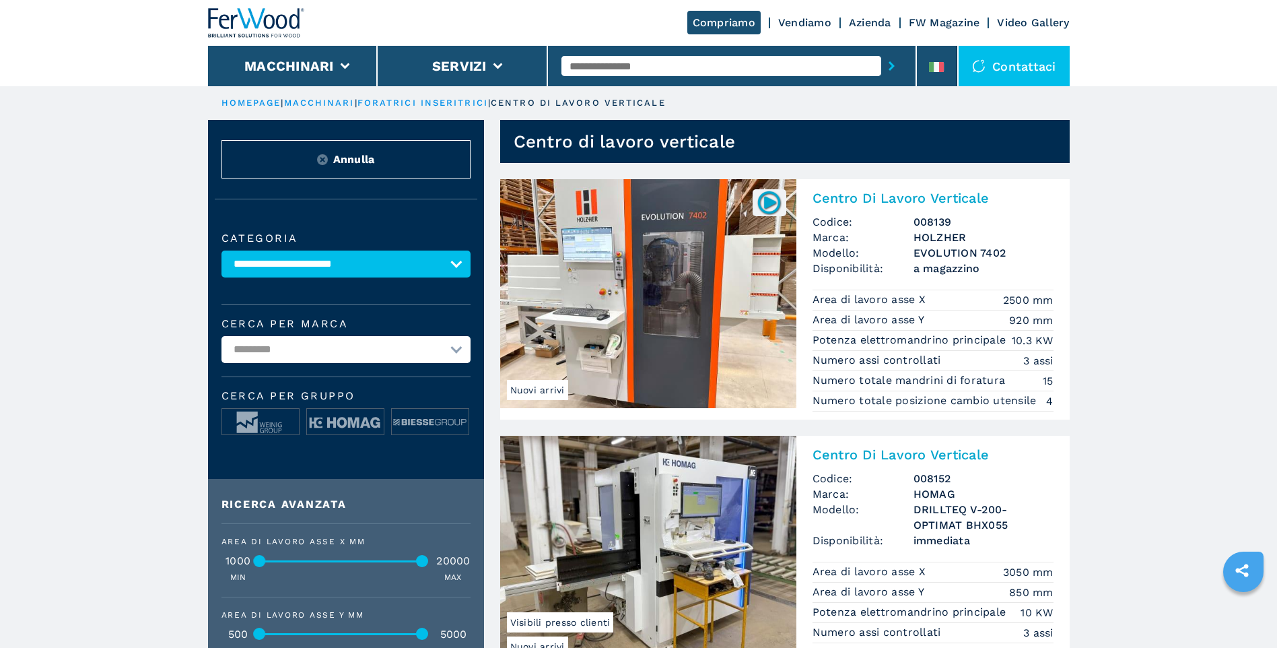
scroll to position [55, 0]
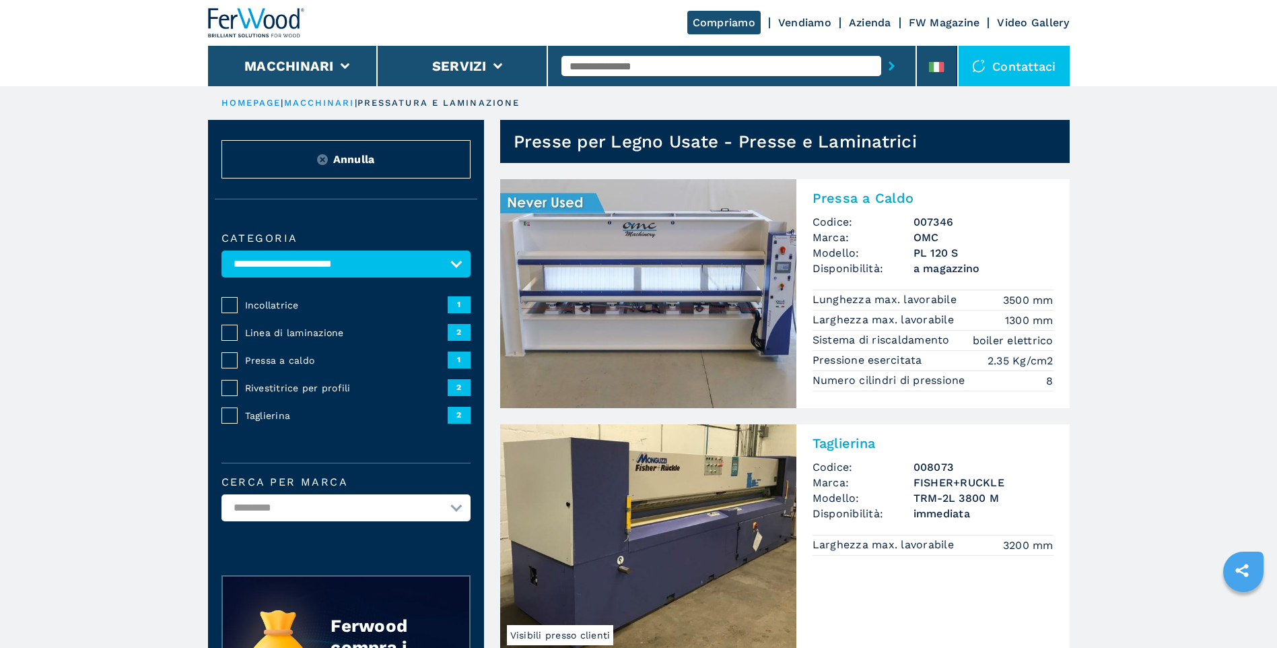
click at [640, 291] on img at bounding box center [648, 293] width 296 height 229
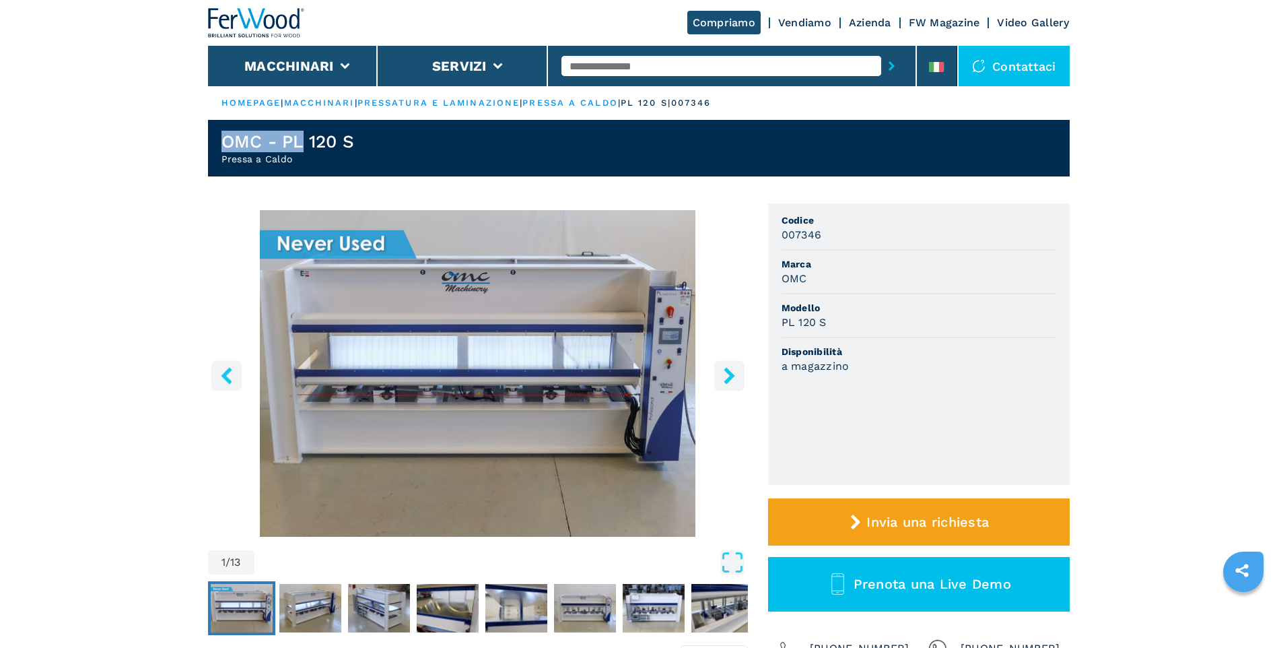
drag, startPoint x: 220, startPoint y: 133, endPoint x: 304, endPoint y: 135, distance: 84.2
click at [304, 135] on header "OMC - PL 120 S Pressa a Caldo" at bounding box center [639, 148] width 862 height 57
drag, startPoint x: 304, startPoint y: 135, endPoint x: 218, endPoint y: 146, distance: 86.9
click at [218, 146] on header "OMC - PL 120 S Pressa a Caldo" at bounding box center [639, 148] width 862 height 57
copy h1 "OMC - PL 120 S"
